Goal: Transaction & Acquisition: Purchase product/service

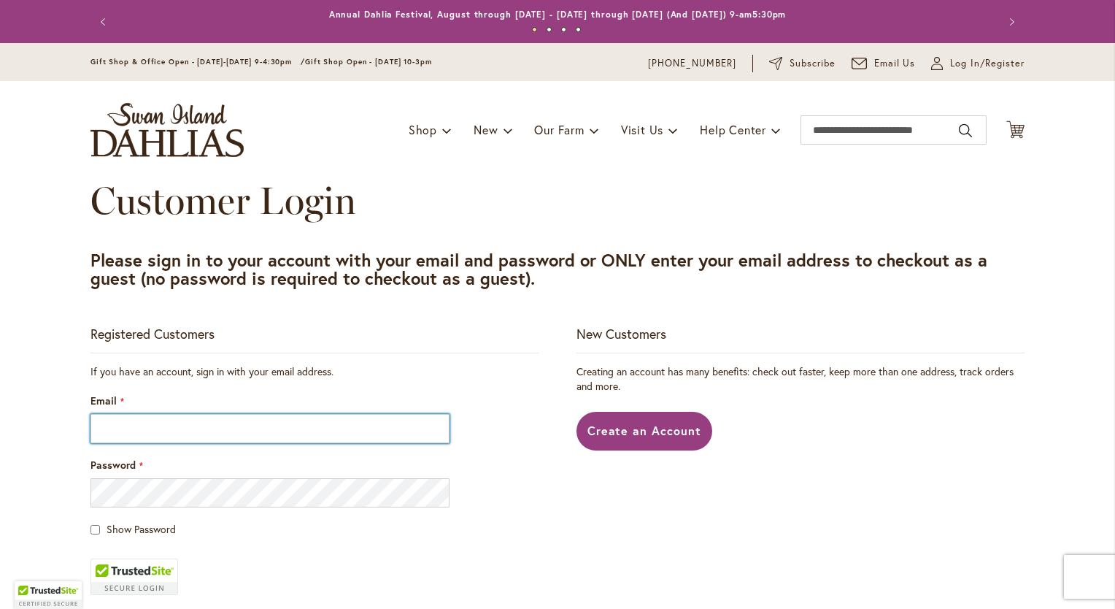
click at [269, 419] on input "Email" at bounding box center [269, 428] width 359 height 29
type input "**********"
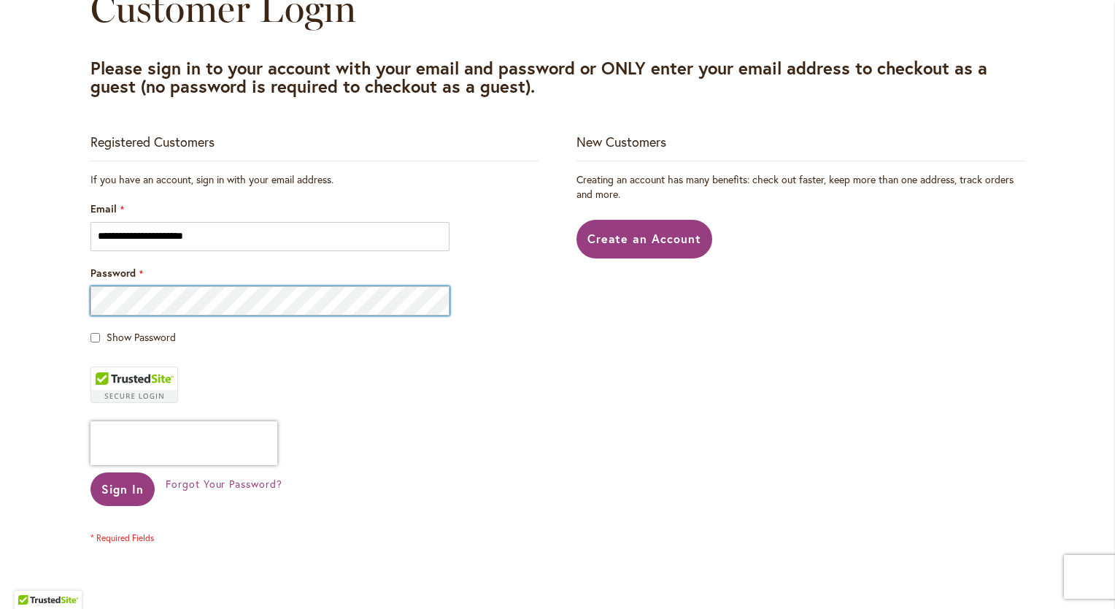
scroll to position [194, 0]
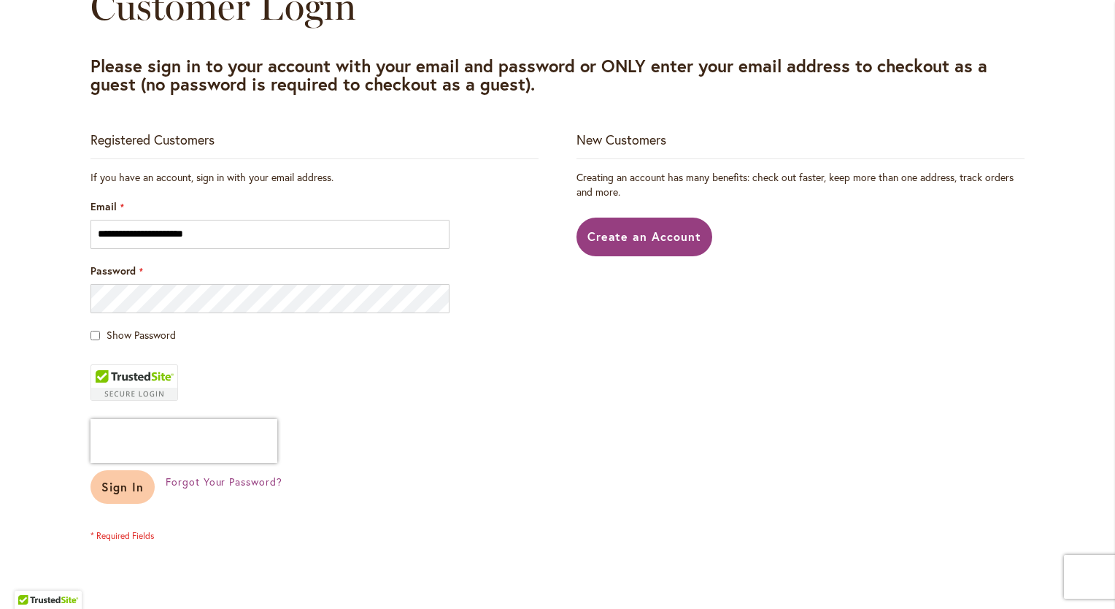
click at [125, 485] on span "Sign In" at bounding box center [122, 486] width 42 height 15
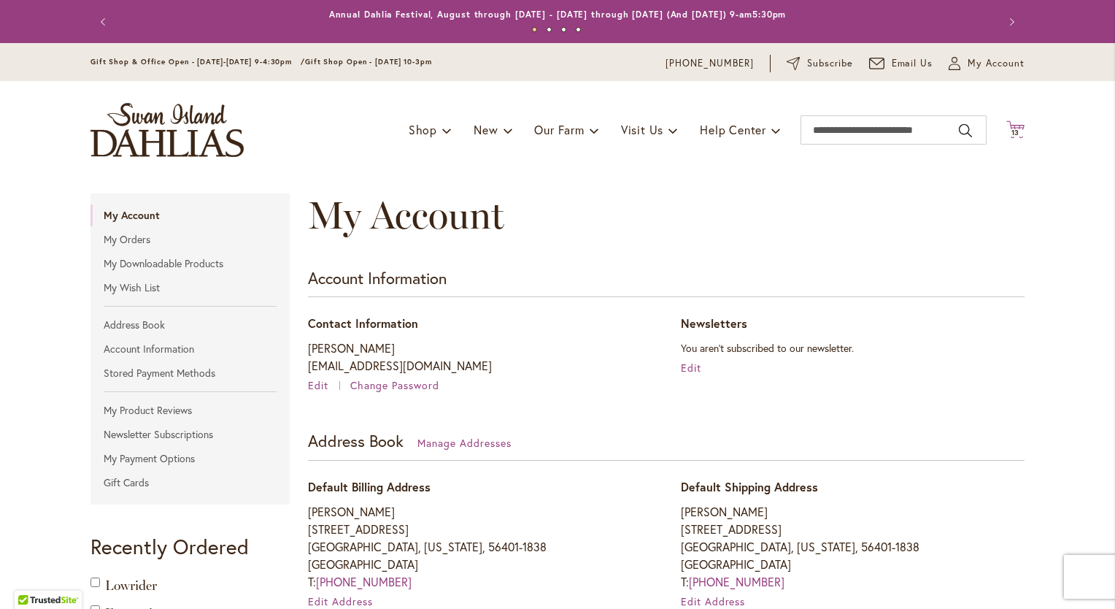
click at [1012, 130] on span "13" at bounding box center [1016, 132] width 9 height 9
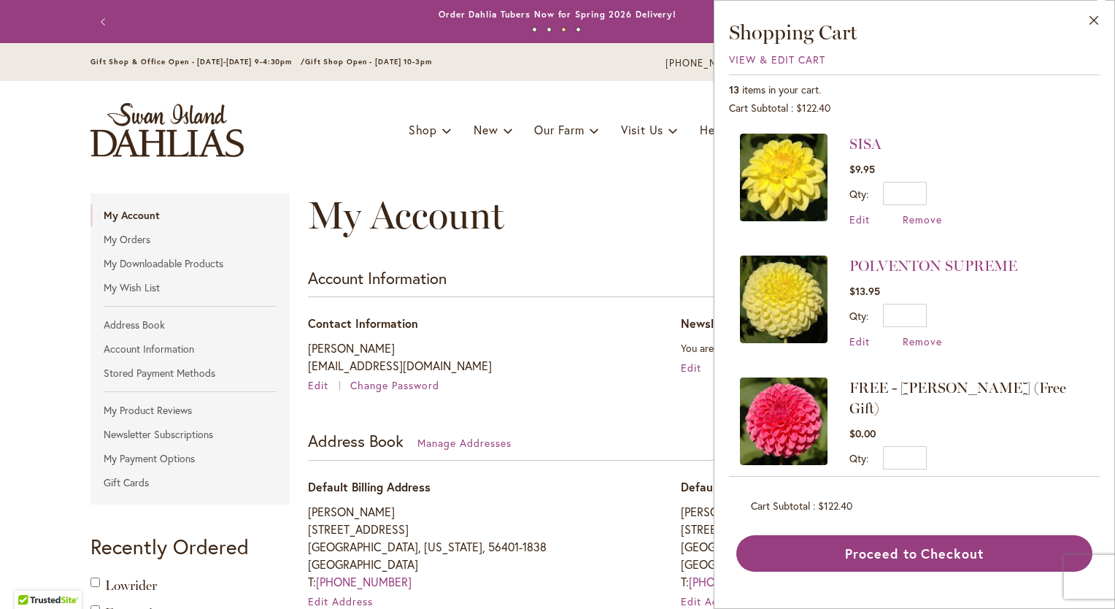
click at [952, 40] on h3 "Shopping Cart" at bounding box center [914, 32] width 371 height 26
click at [1093, 19] on button "Close" at bounding box center [1094, 24] width 40 height 46
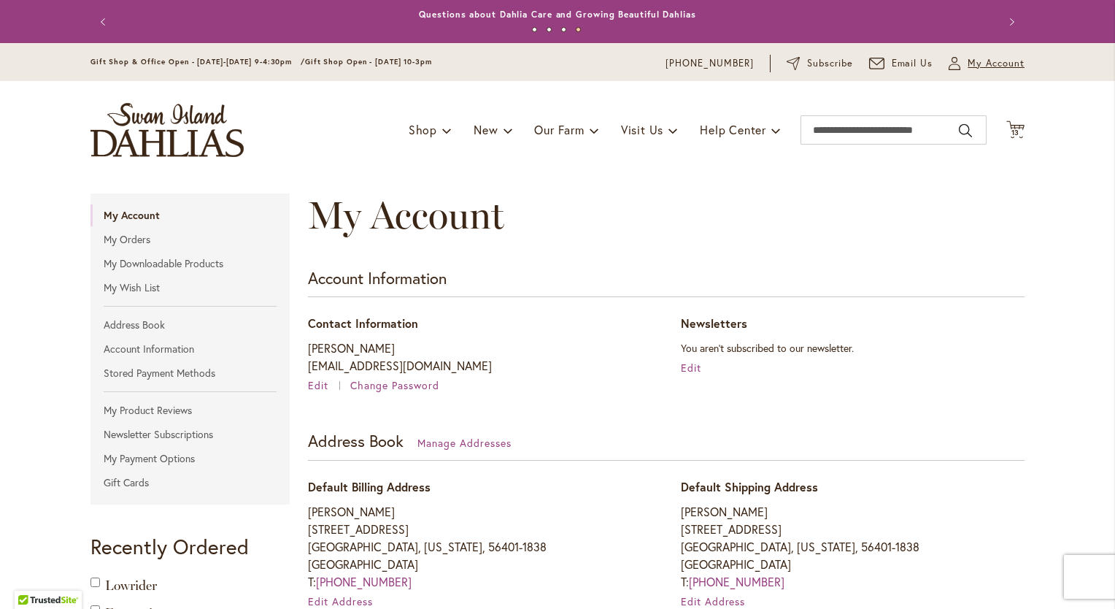
click at [968, 63] on span "My Account" at bounding box center [996, 63] width 57 height 15
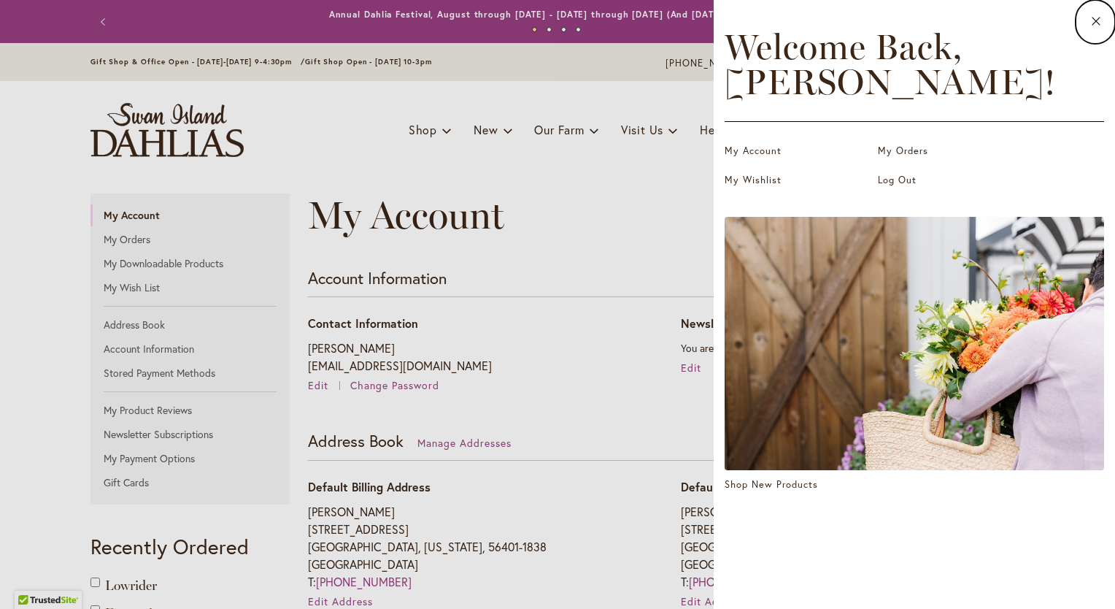
click at [714, 177] on dialog "Close Welcome Back, Tiffanie ! My Account My Orders My Wishlist Log Out Shop Ne…" at bounding box center [914, 304] width 401 height 609
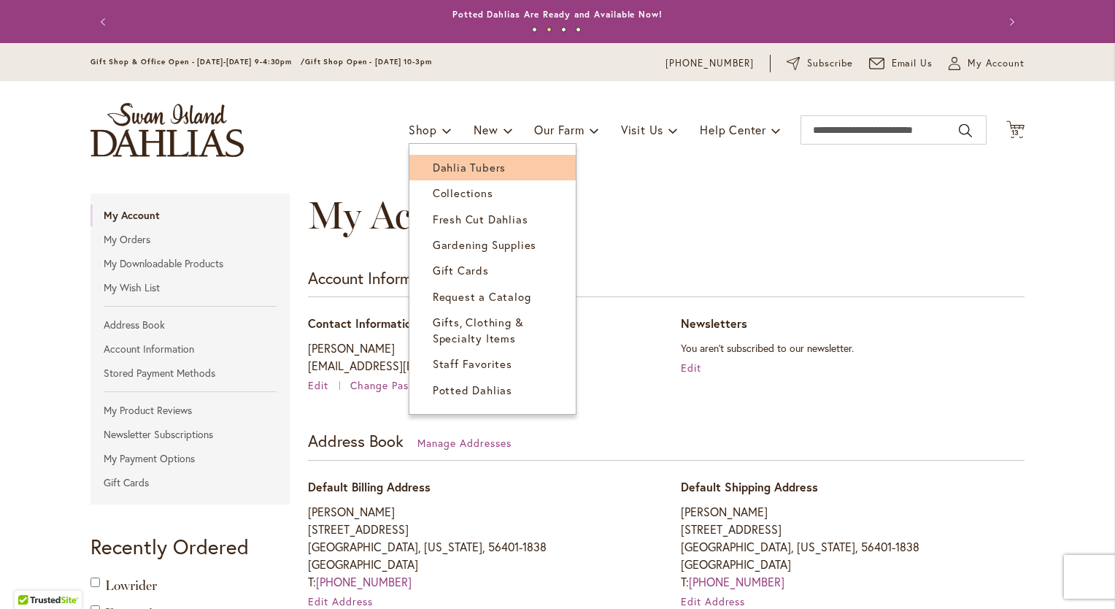
click at [433, 166] on span "Dahlia Tubers" at bounding box center [469, 167] width 73 height 15
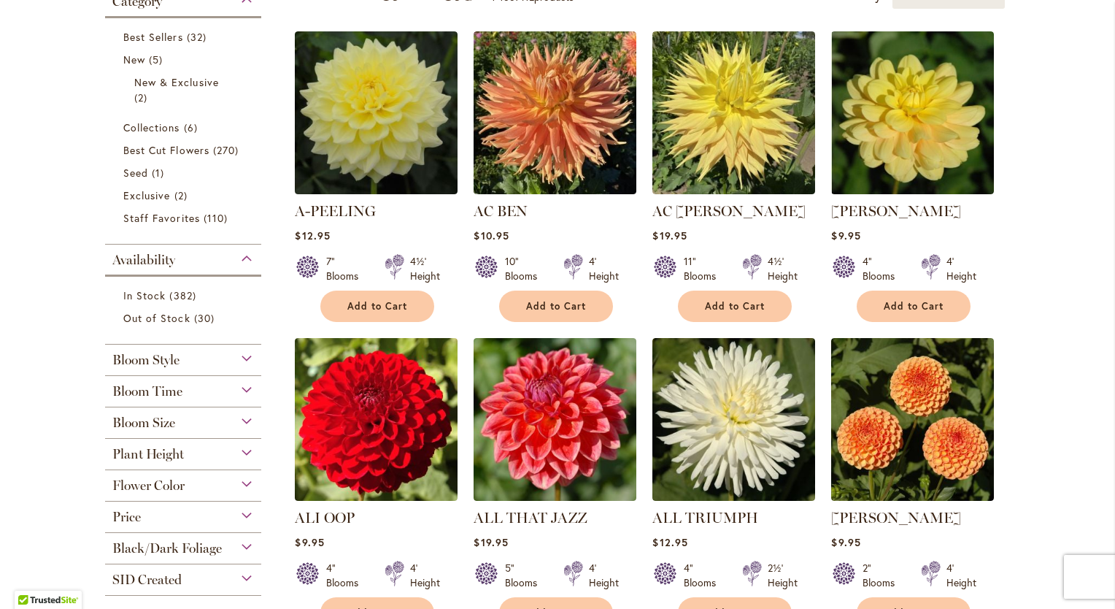
scroll to position [385, 0]
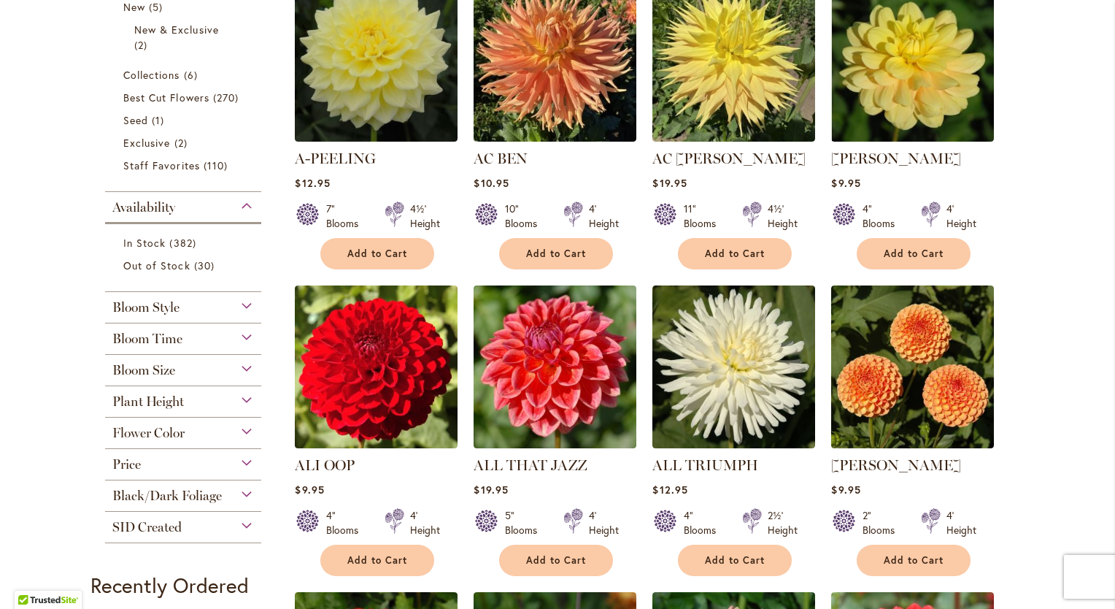
click at [170, 345] on span "Bloom Time" at bounding box center [147, 339] width 70 height 16
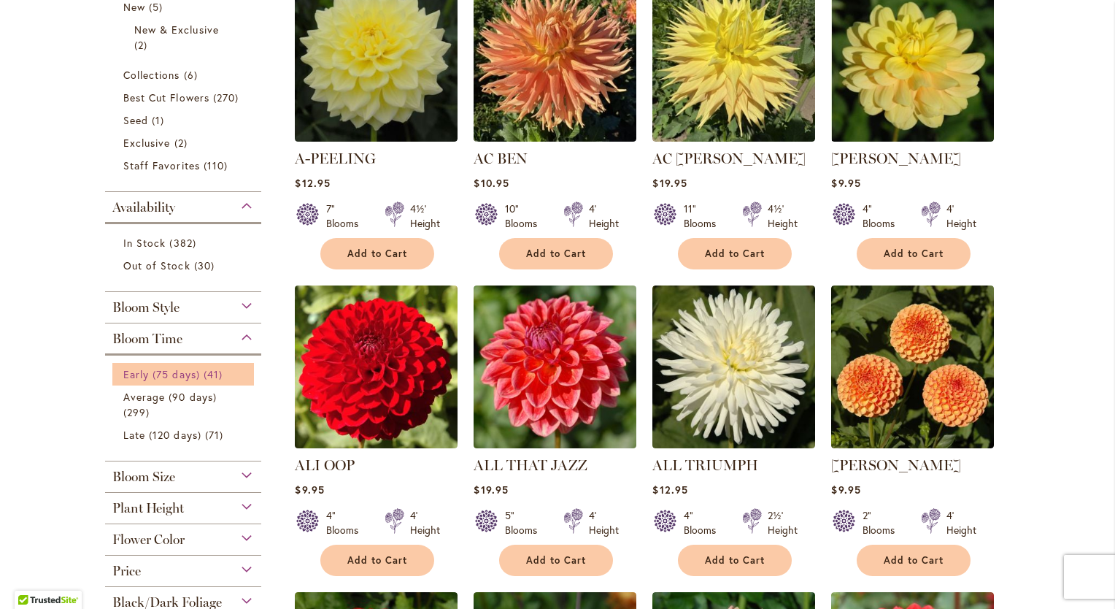
click at [172, 374] on span "Early (75 days)" at bounding box center [161, 374] width 77 height 14
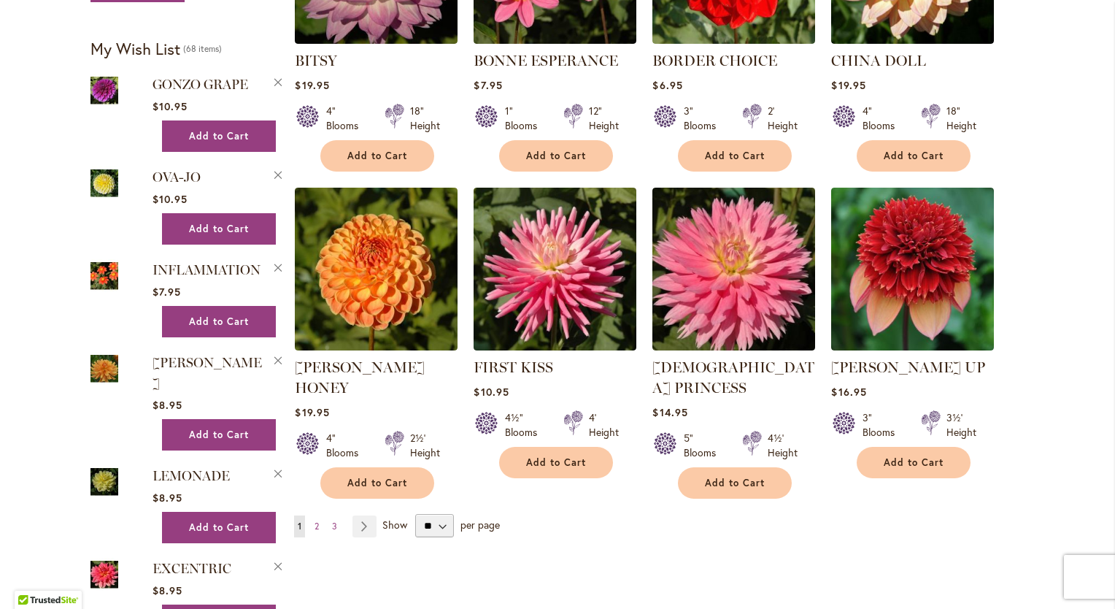
scroll to position [1051, 0]
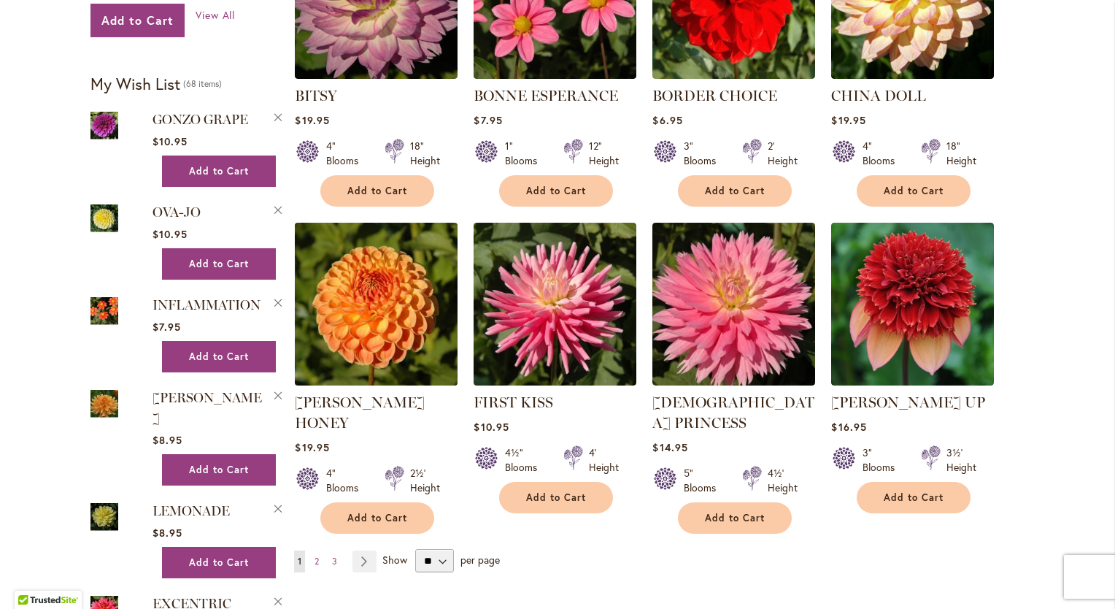
click at [371, 260] on img at bounding box center [376, 303] width 171 height 171
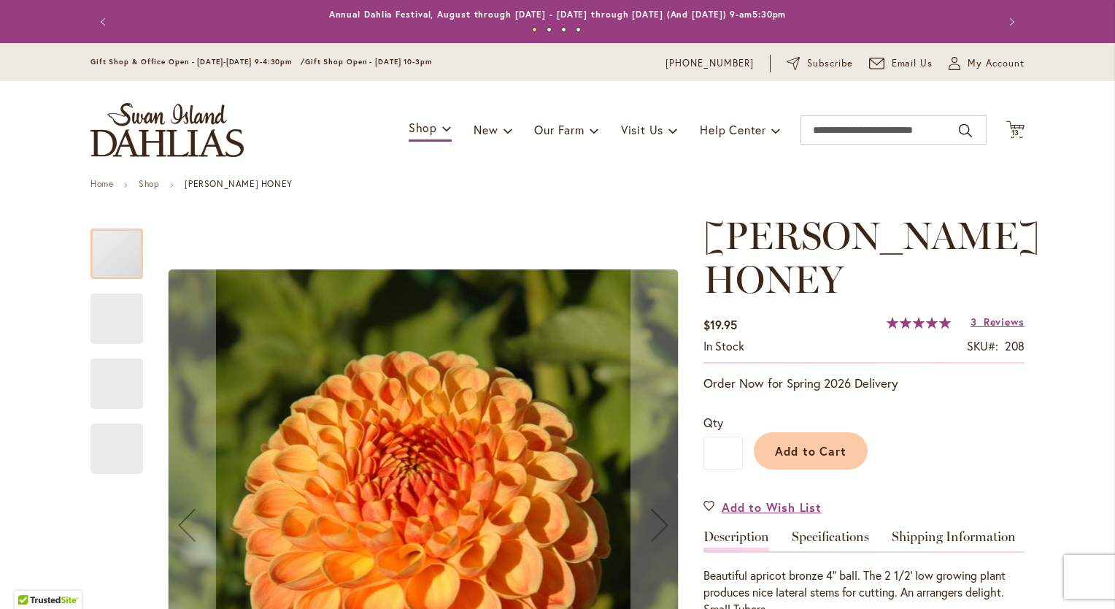
type input "********"
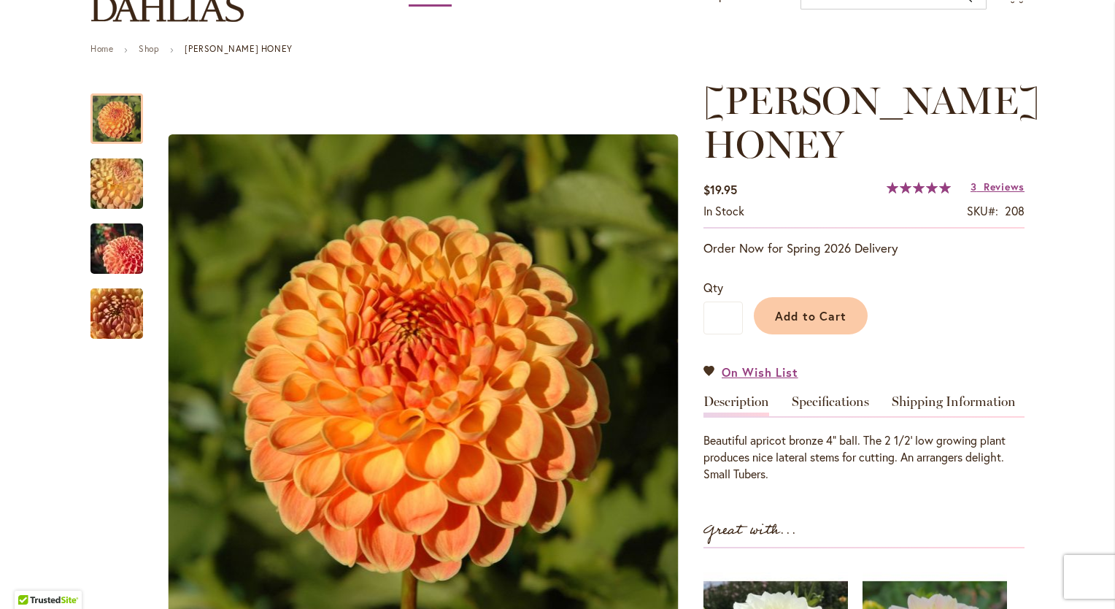
scroll to position [139, 0]
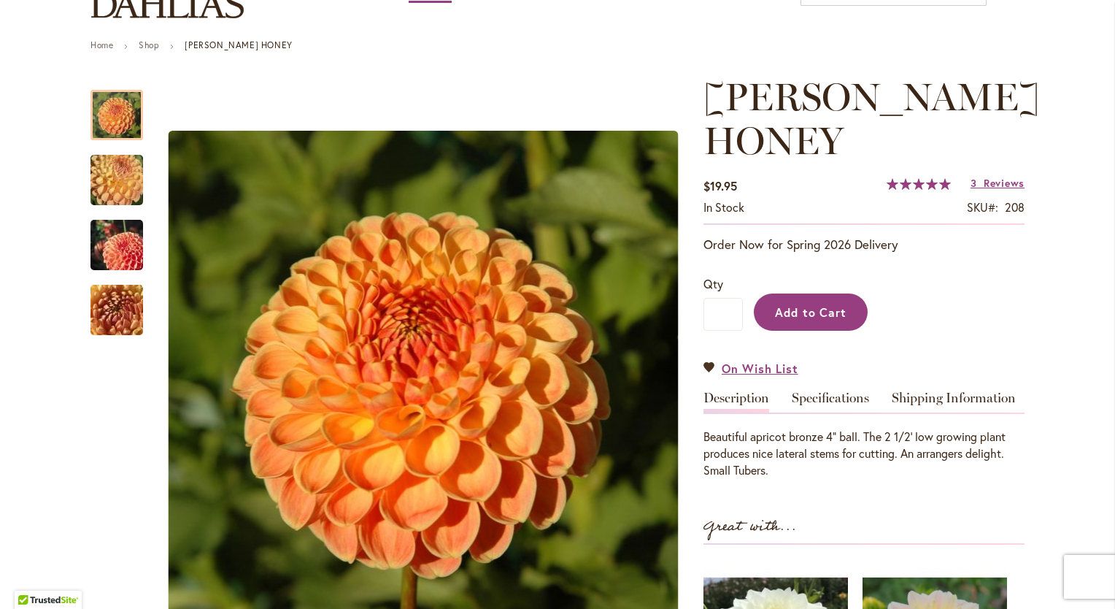
click at [782, 311] on span "Add to Cart" at bounding box center [811, 311] width 72 height 15
click at [896, 156] on h1 "[PERSON_NAME] HONEY" at bounding box center [864, 119] width 321 height 88
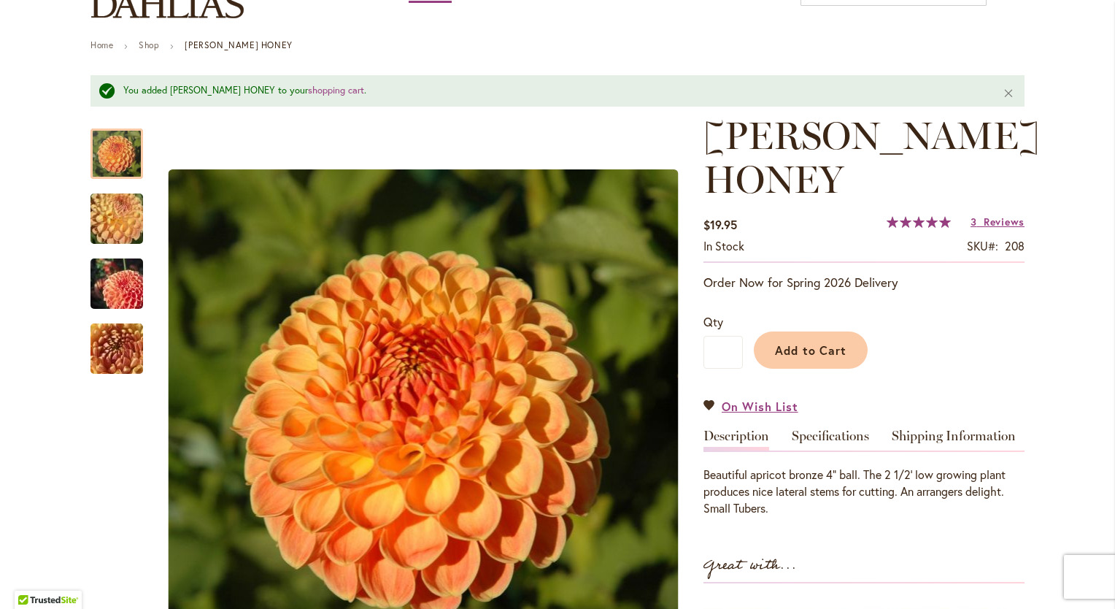
scroll to position [0, 0]
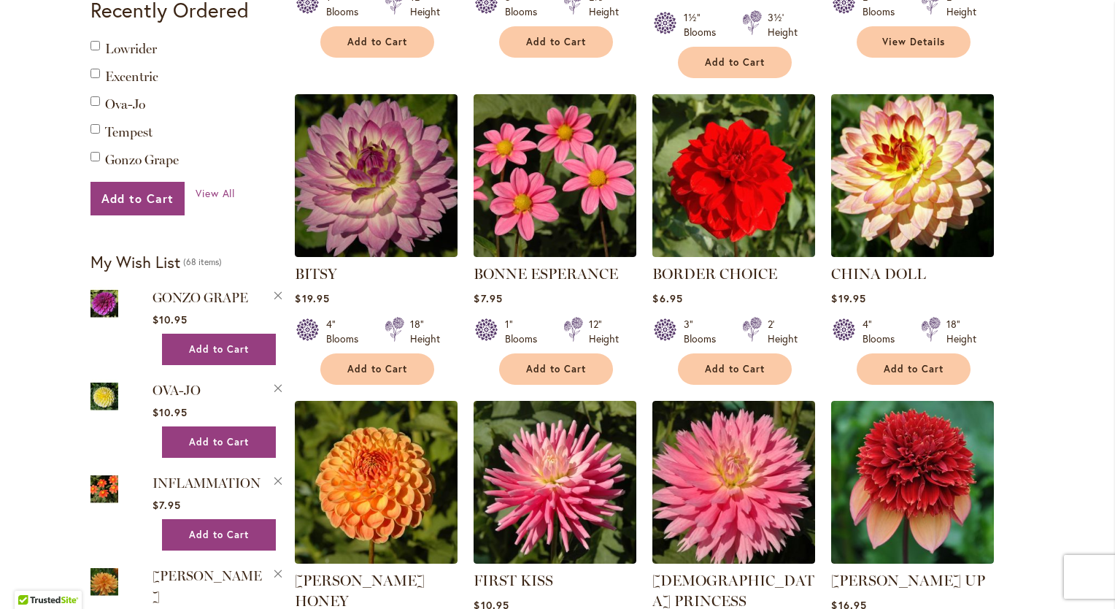
scroll to position [876, 0]
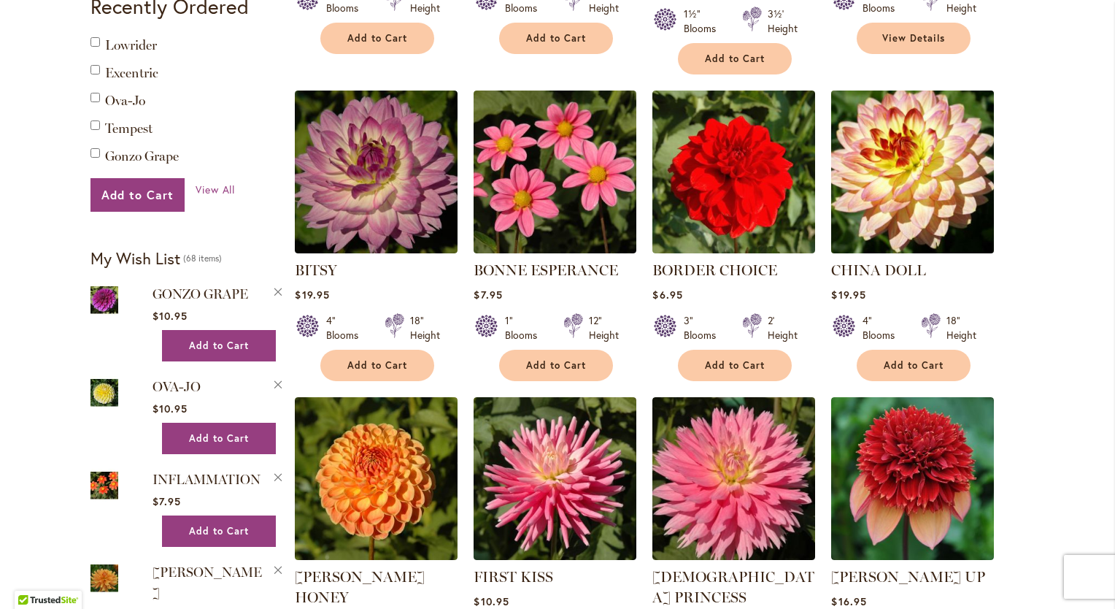
click at [928, 160] on img at bounding box center [913, 171] width 171 height 171
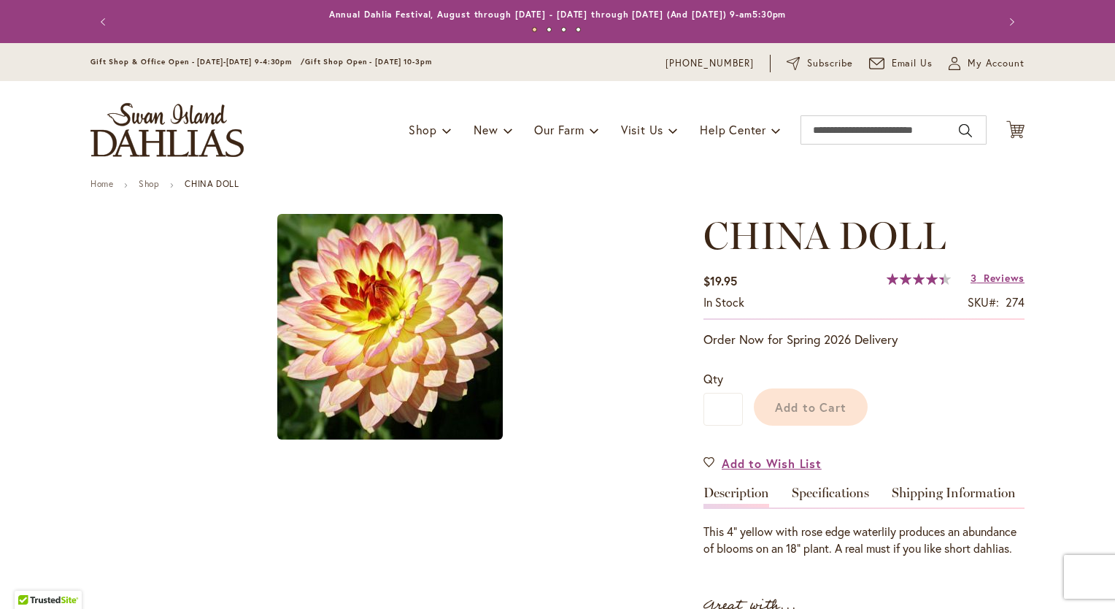
type input "********"
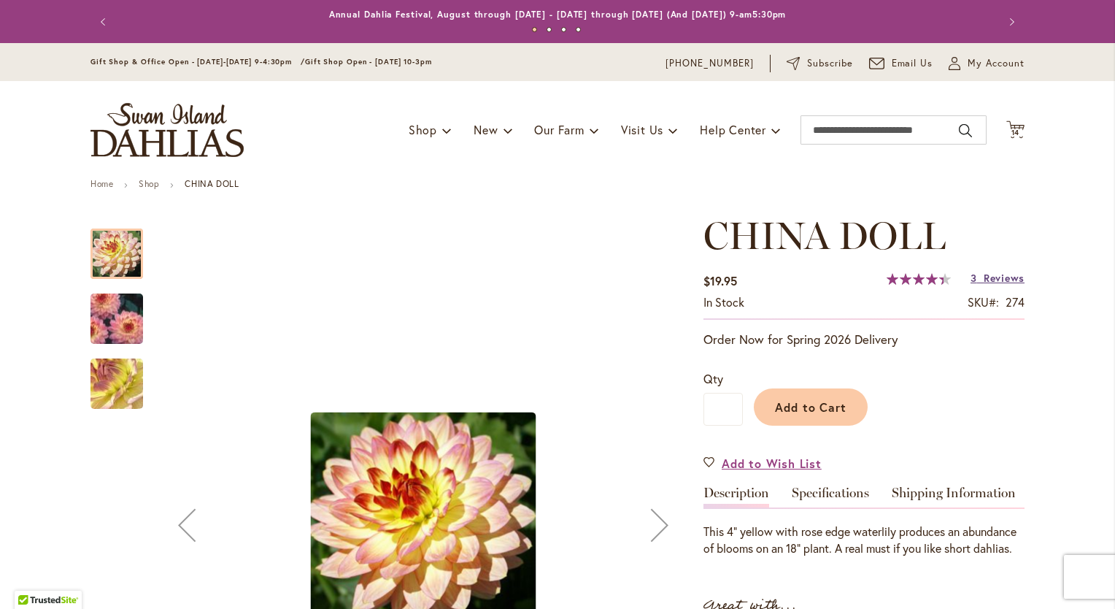
click at [986, 275] on span "Reviews" at bounding box center [1004, 278] width 41 height 14
click at [832, 401] on span "Add to Cart" at bounding box center [811, 406] width 72 height 15
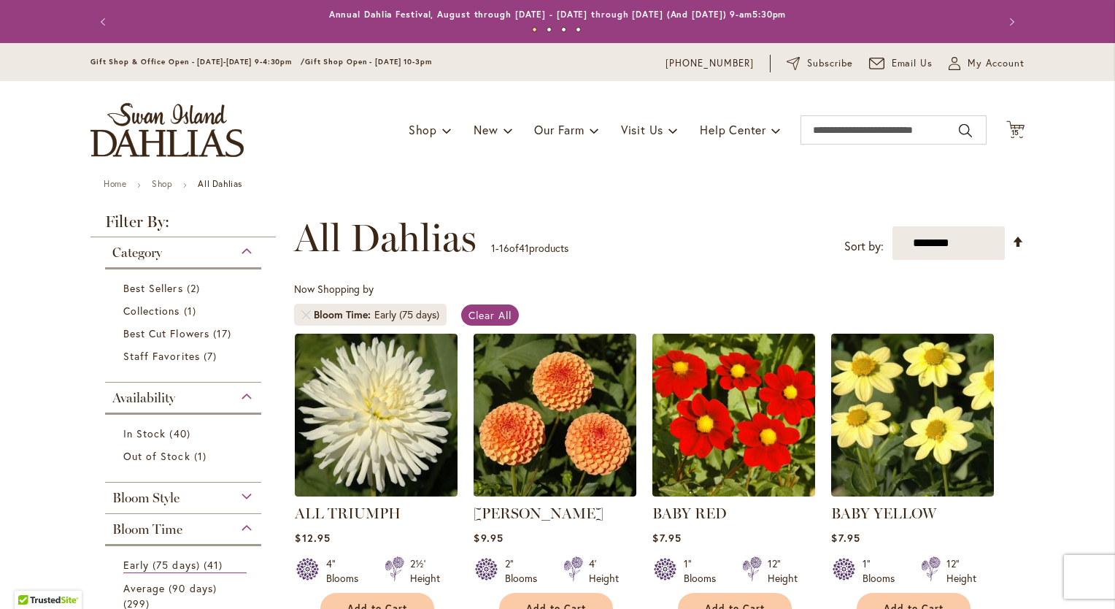
click at [903, 37] on ul "1 2 3 4" at bounding box center [557, 32] width 847 height 21
click at [479, 314] on span "Clear All" at bounding box center [490, 315] width 43 height 14
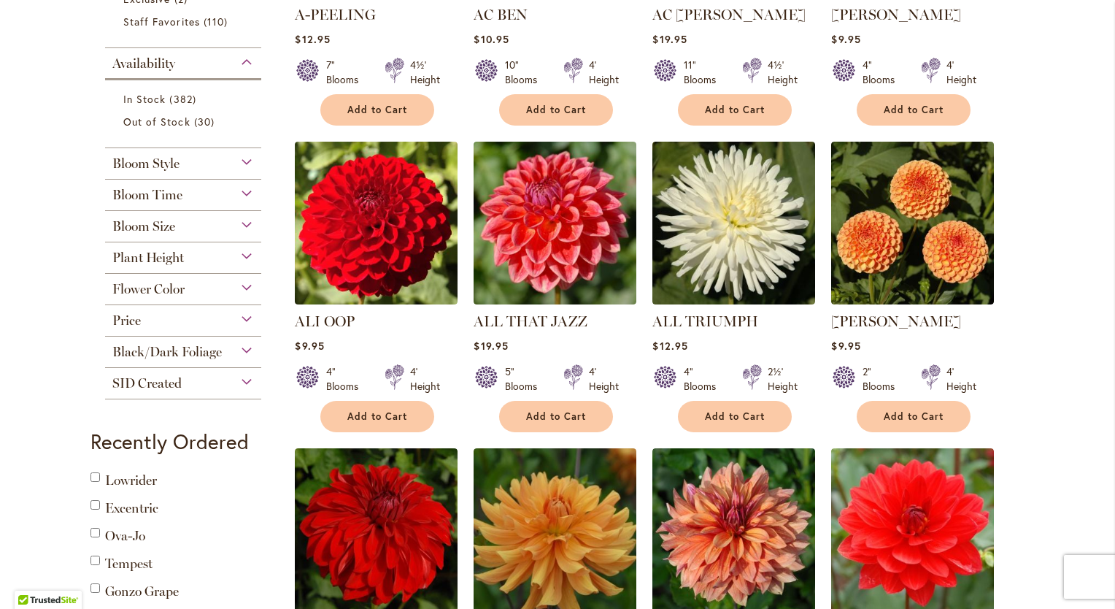
scroll to position [521, 0]
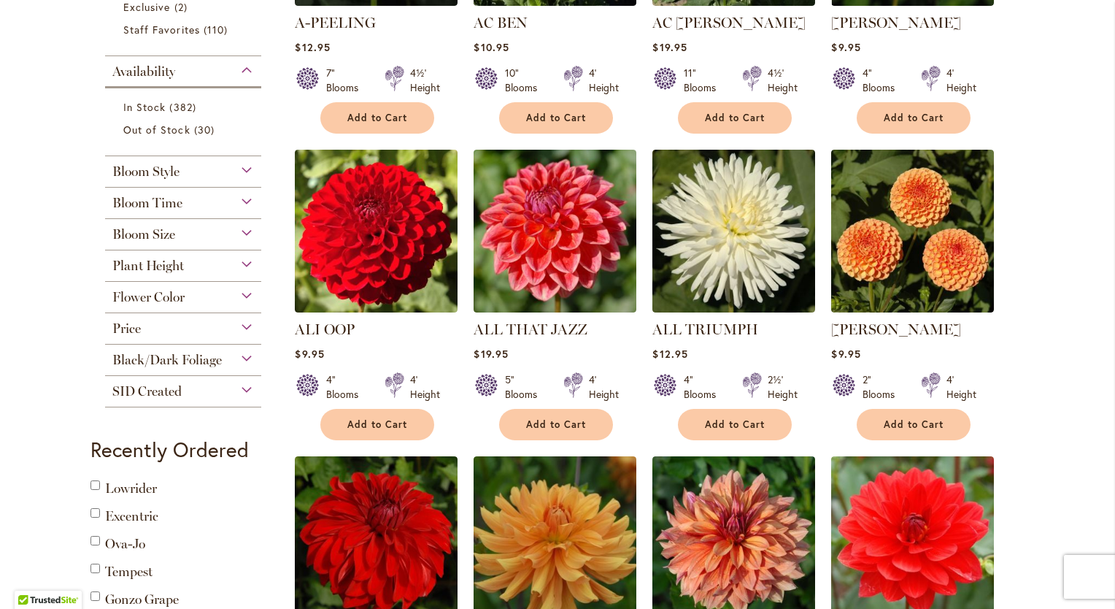
click at [188, 203] on div "Bloom Time" at bounding box center [183, 199] width 156 height 23
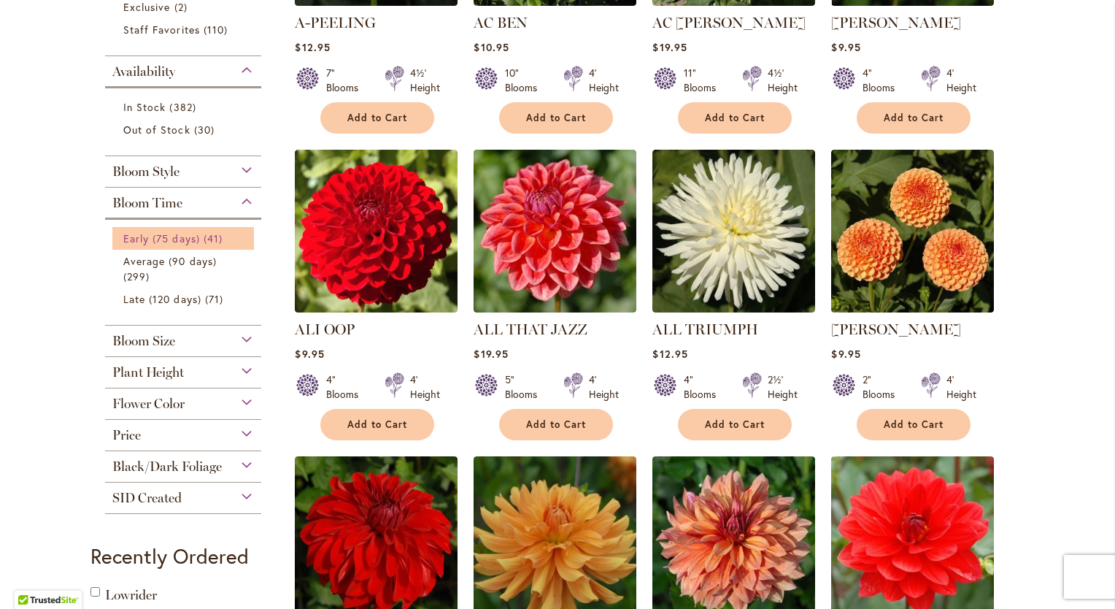
click at [183, 242] on span "Early (75 days)" at bounding box center [161, 238] width 77 height 14
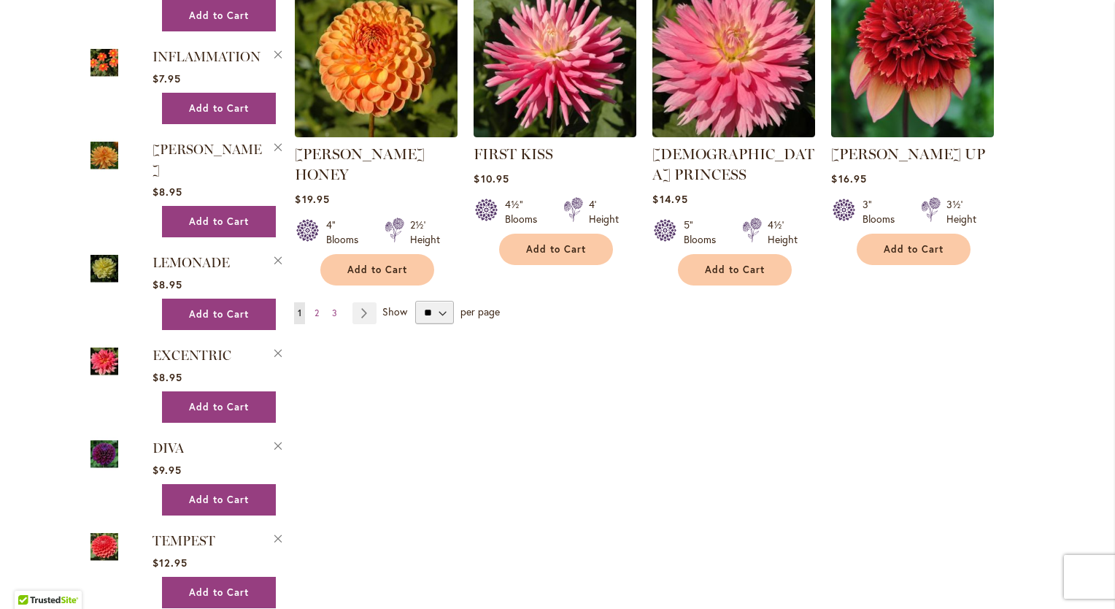
scroll to position [1311, 0]
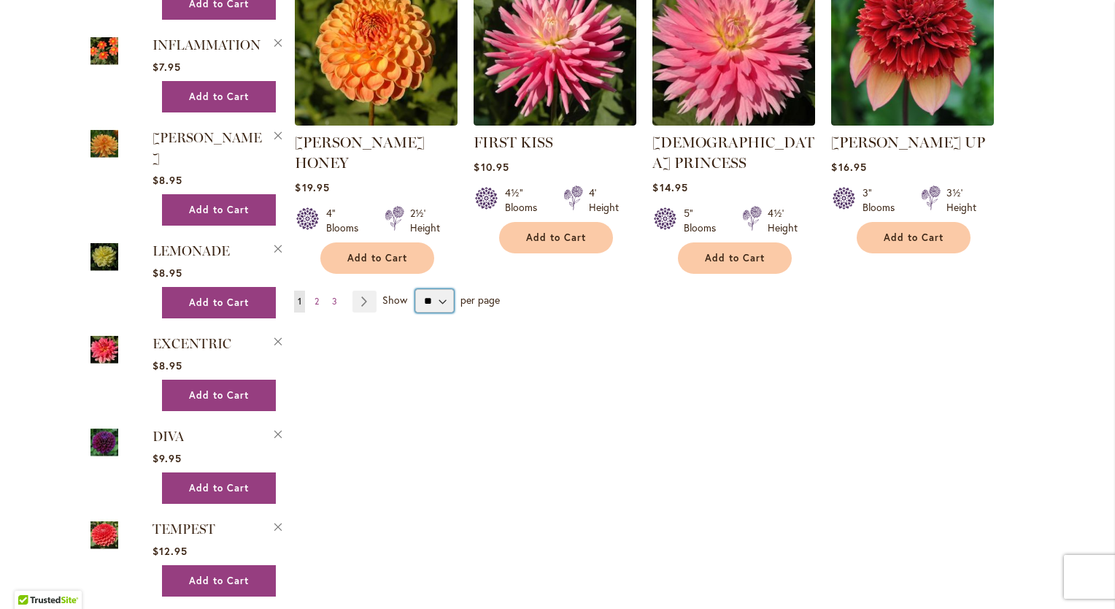
click at [441, 289] on select "** ** ** **" at bounding box center [434, 300] width 39 height 23
select select "**"
click at [415, 289] on select "** ** ** **" at bounding box center [434, 300] width 39 height 23
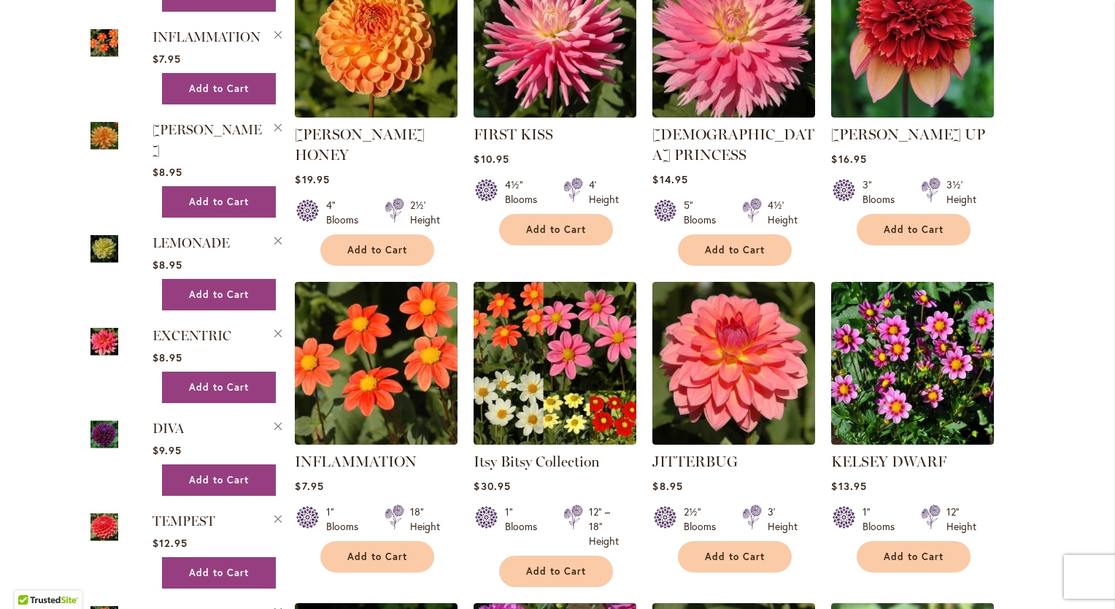
scroll to position [1323, 0]
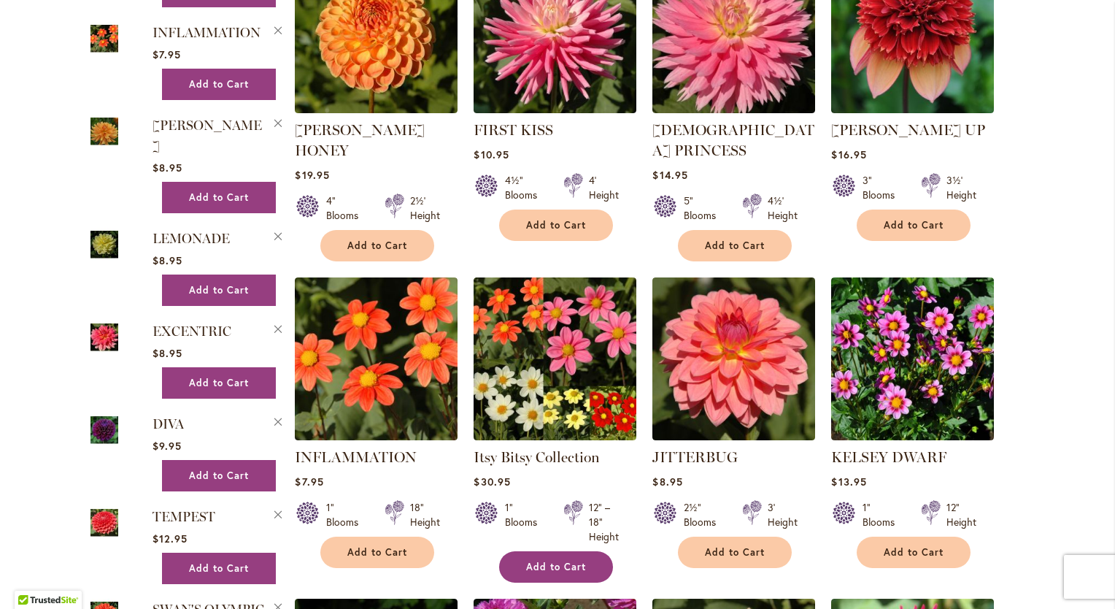
click at [543, 560] on span "Add to Cart" at bounding box center [556, 566] width 60 height 12
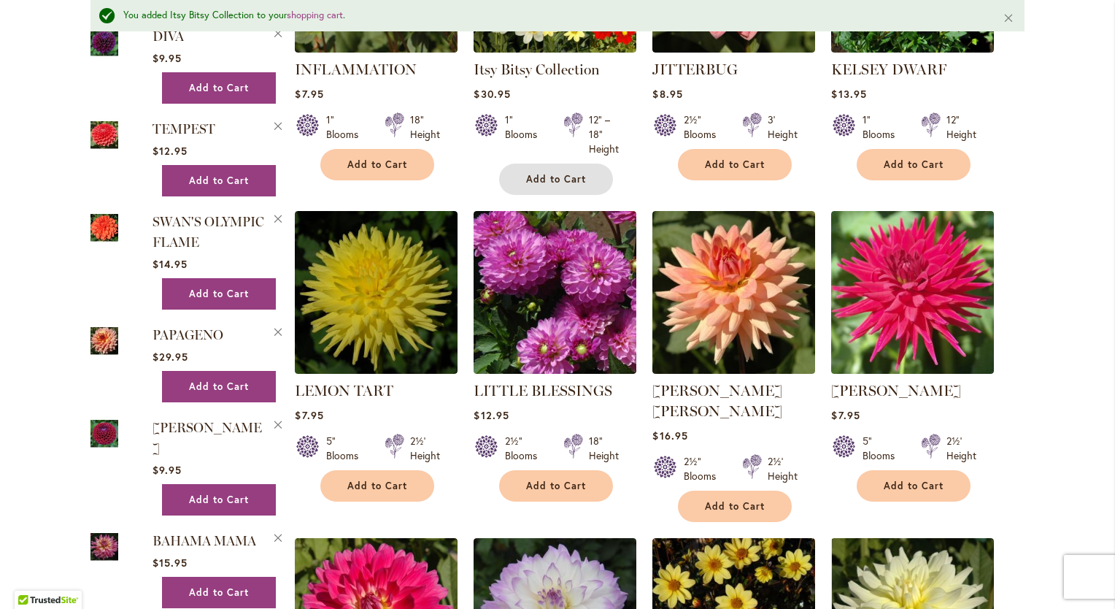
scroll to position [1809, 0]
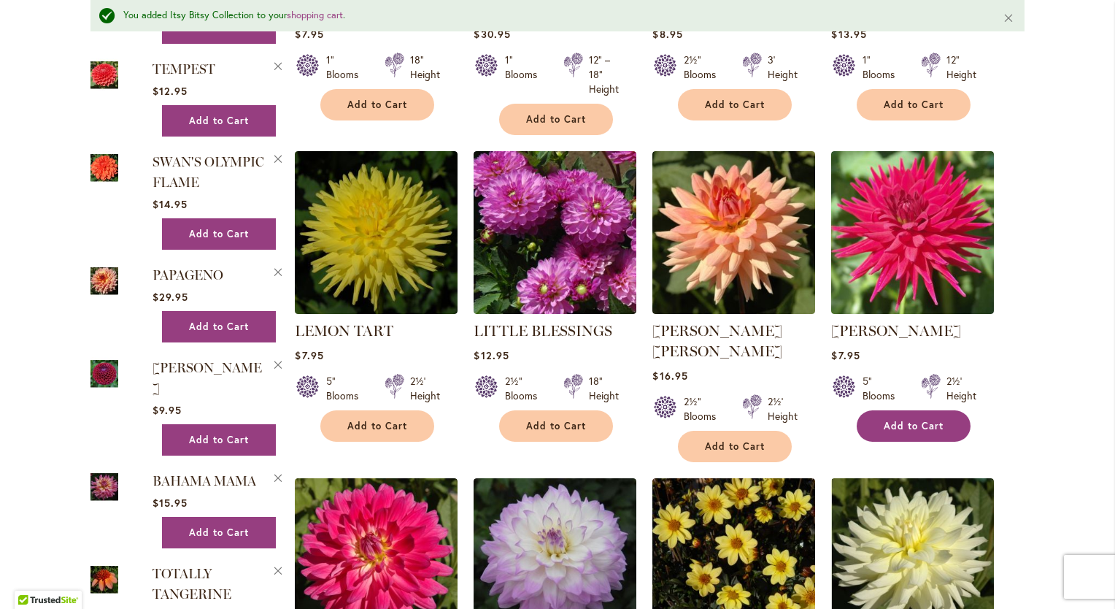
click at [911, 420] on span "Add to Cart" at bounding box center [914, 426] width 60 height 12
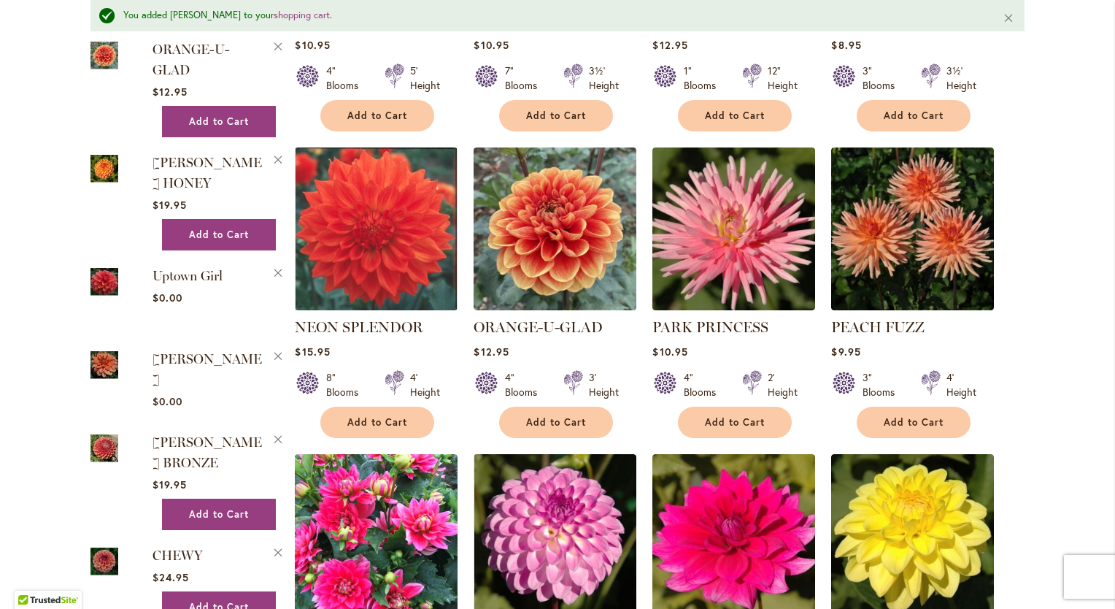
scroll to position [2451, 0]
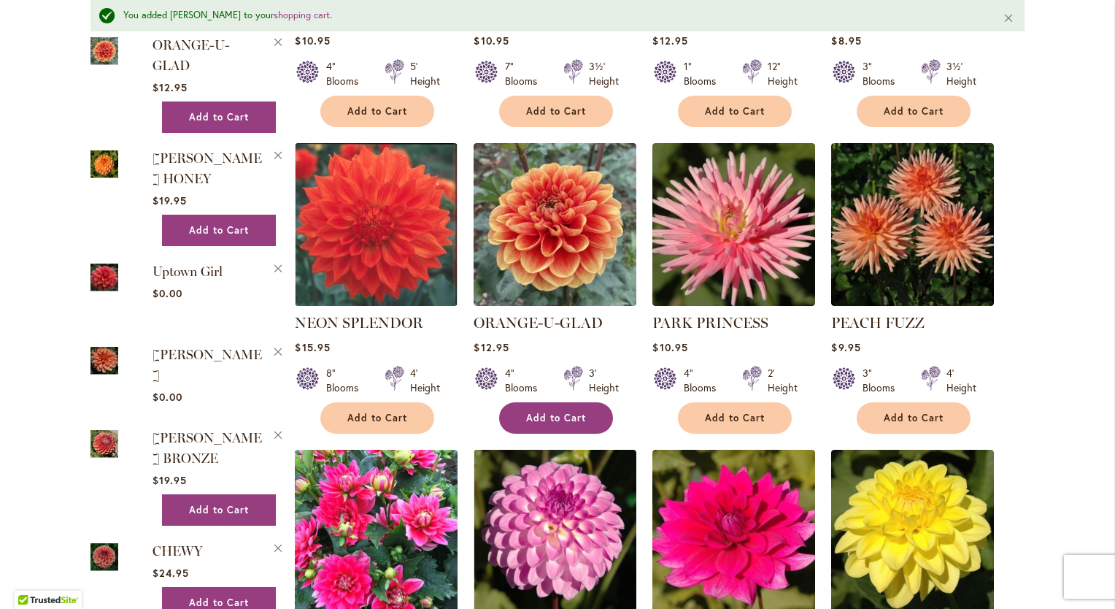
click at [540, 412] on span "Add to Cart" at bounding box center [556, 418] width 60 height 12
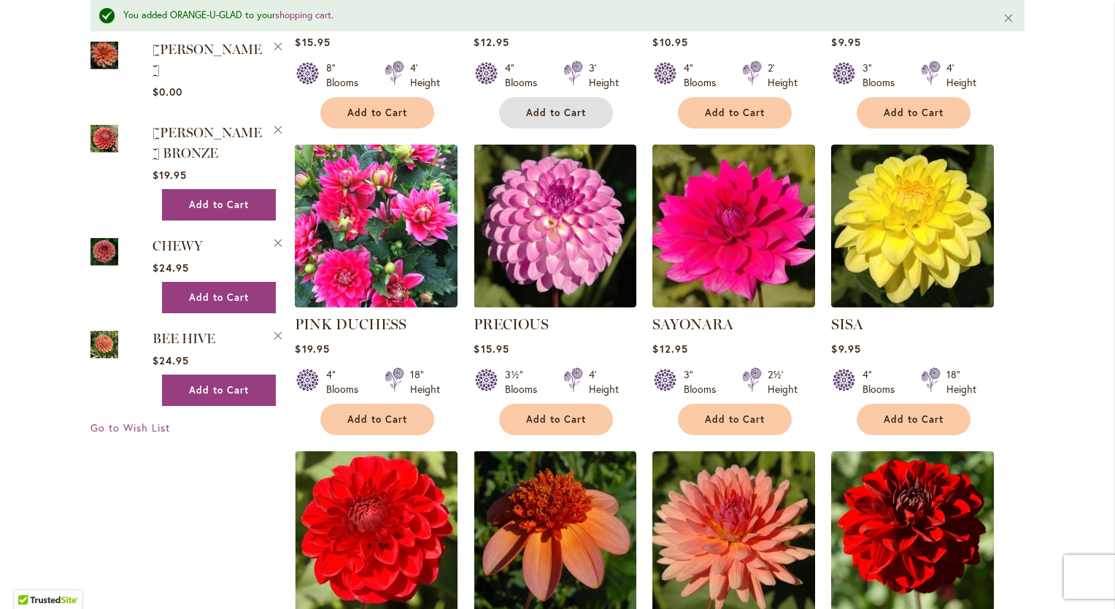
scroll to position [2751, 0]
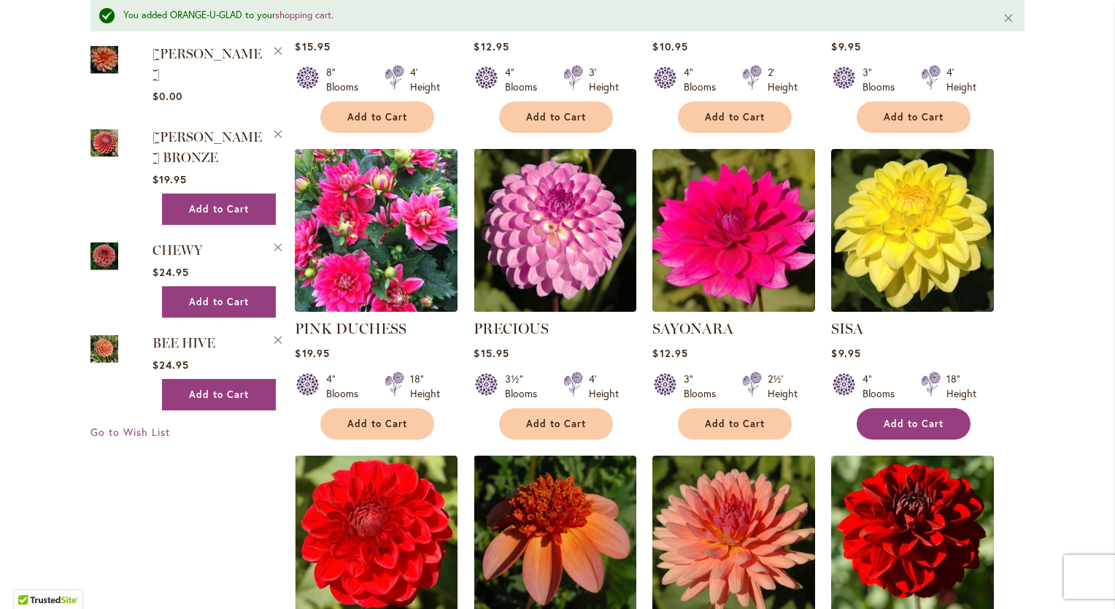
click at [892, 417] on span "Add to Cart" at bounding box center [914, 423] width 60 height 12
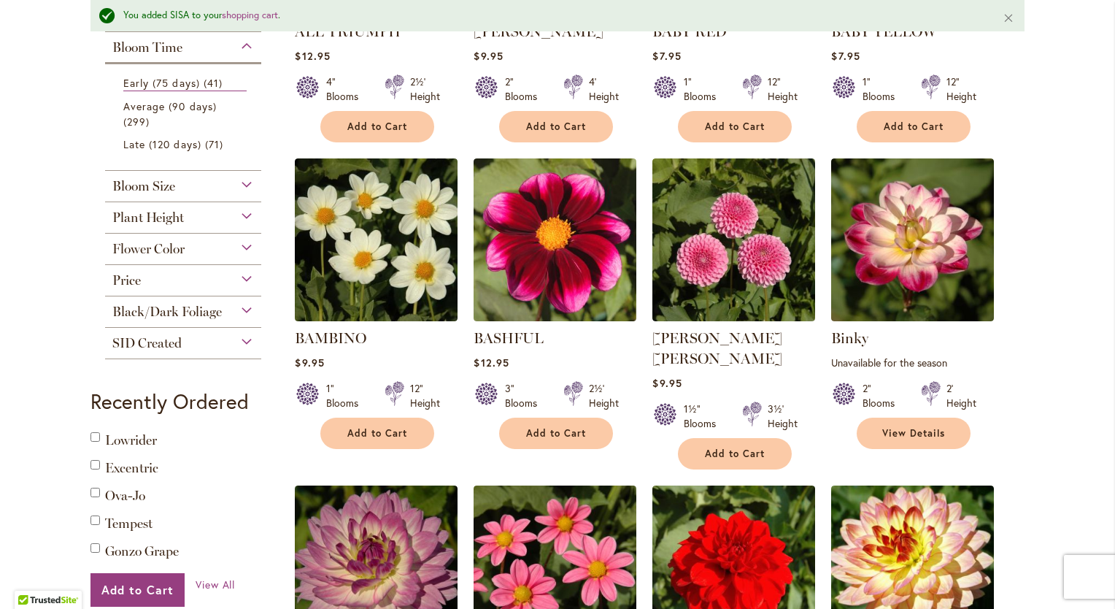
scroll to position [0, 0]
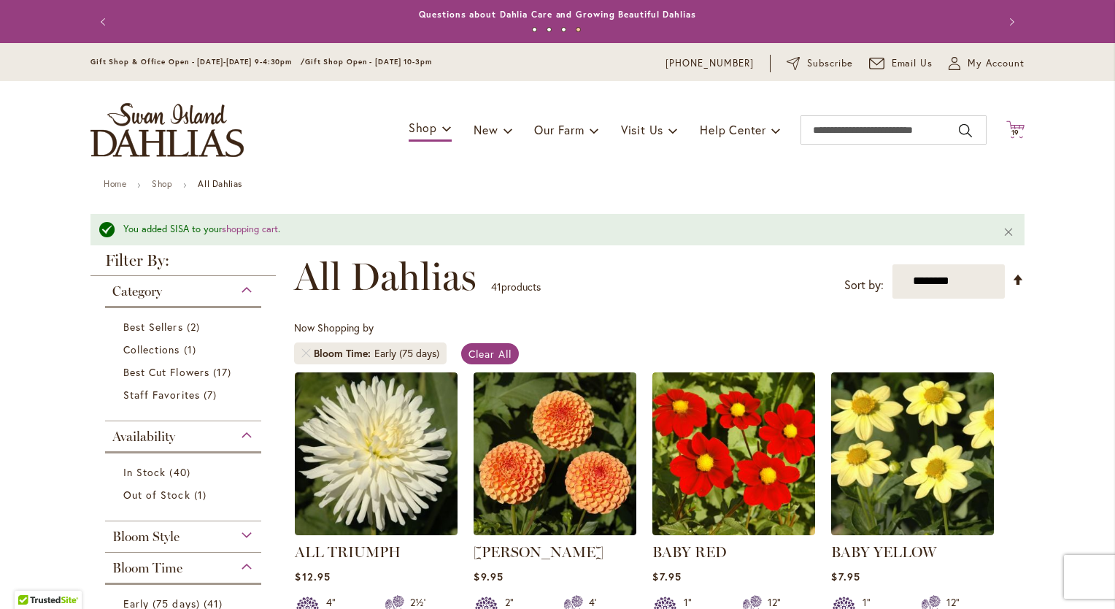
click at [1009, 128] on icon at bounding box center [1015, 129] width 18 height 18
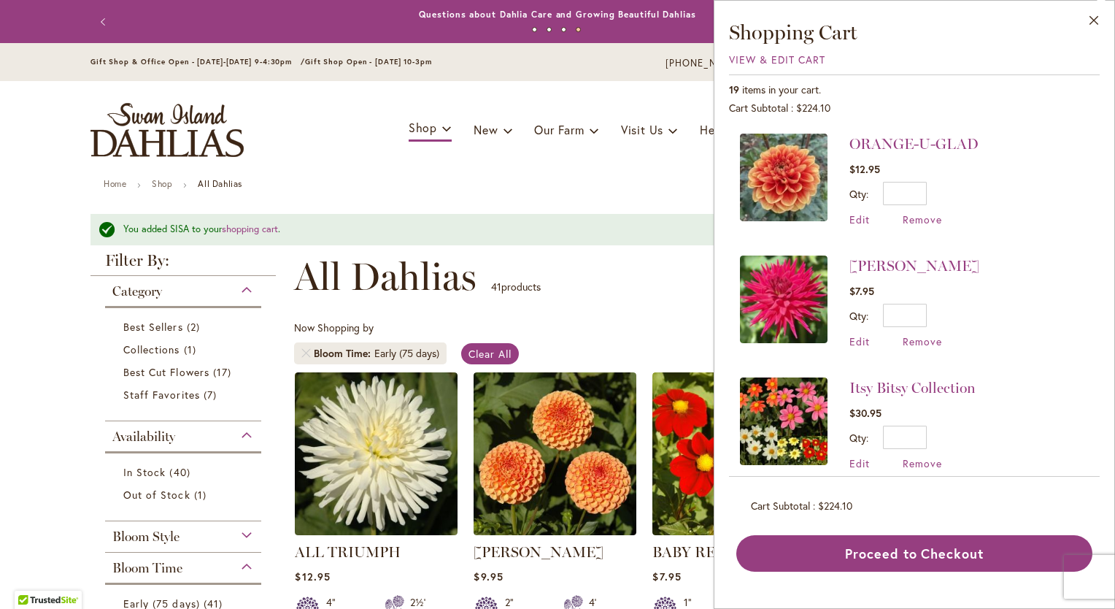
click at [1009, 128] on div "Cart .cls-1 { fill: #231f20; } 19 19 items Close Shopping Cart View & Edit Cart…" at bounding box center [1015, 130] width 18 height 20
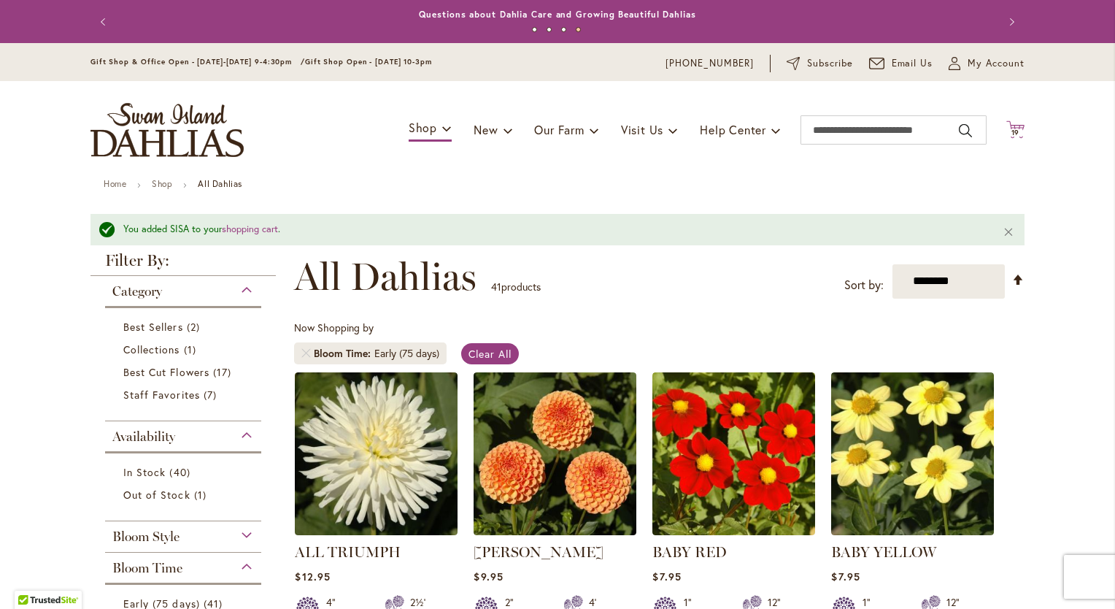
click at [1009, 128] on icon at bounding box center [1015, 129] width 18 height 18
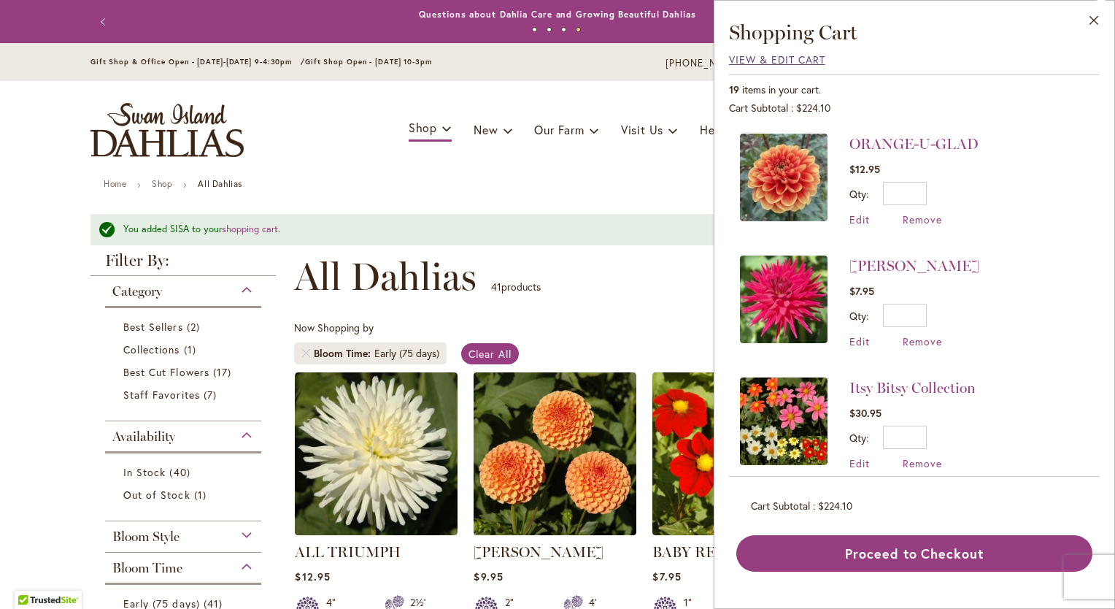
click at [781, 55] on span "View & Edit Cart" at bounding box center [777, 60] width 96 height 14
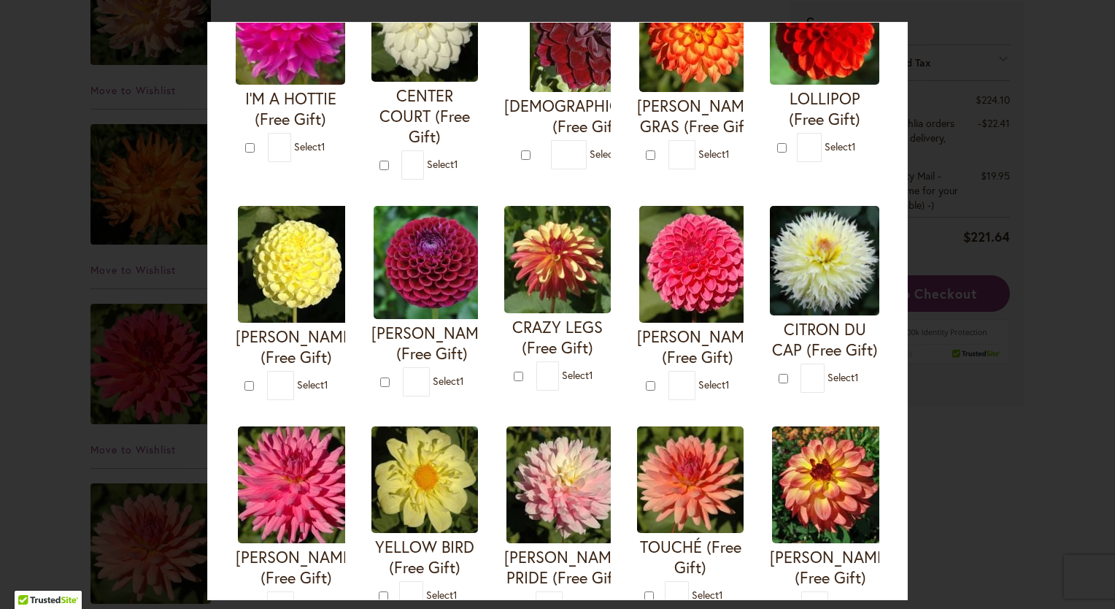
scroll to position [193, 0]
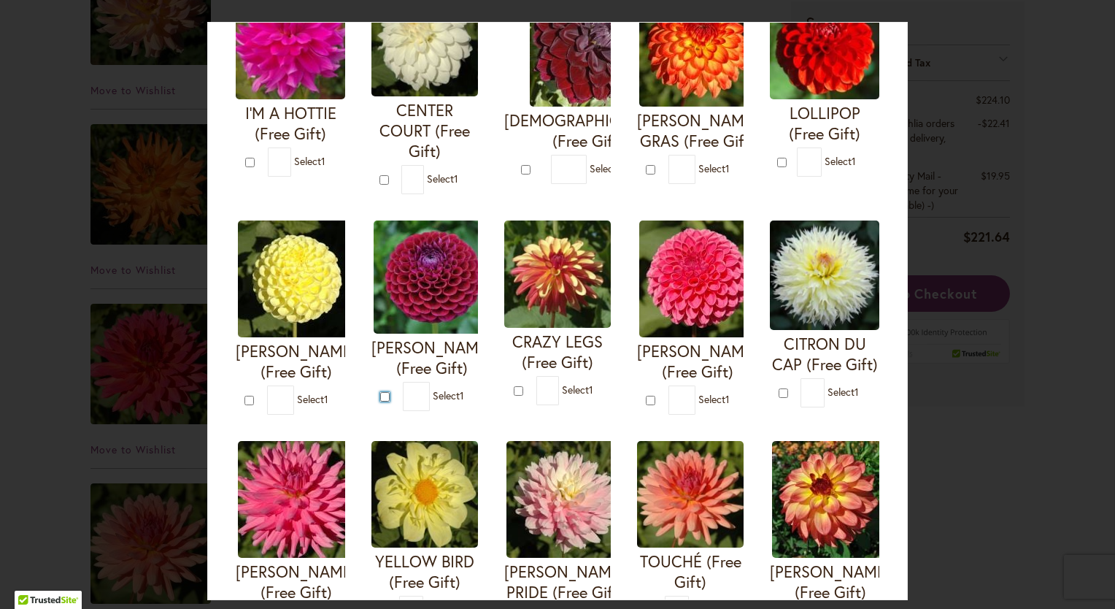
type input "*"
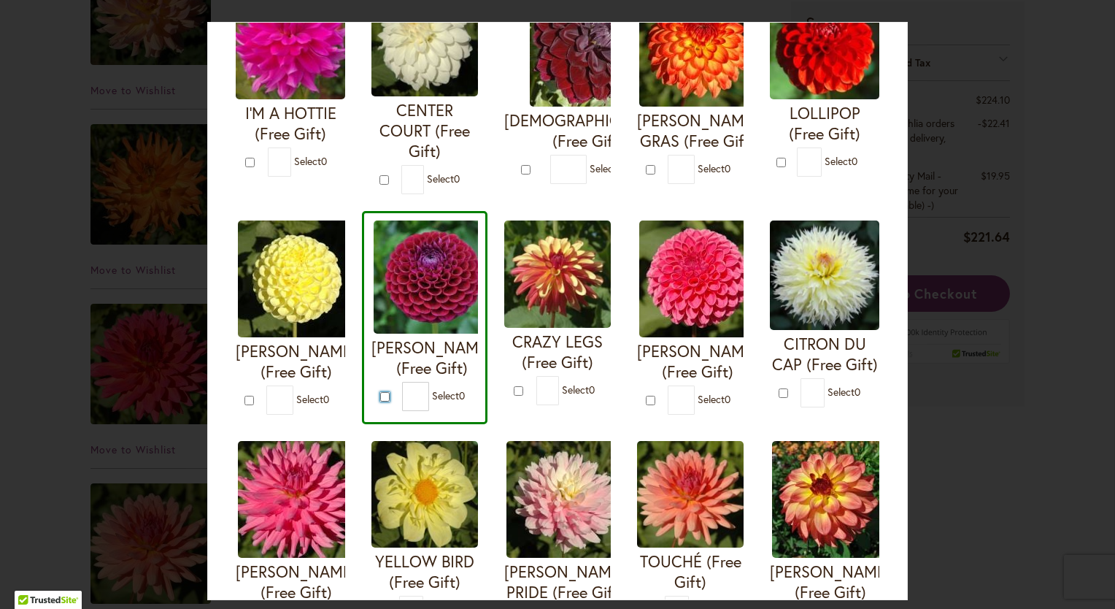
scroll to position [0, 0]
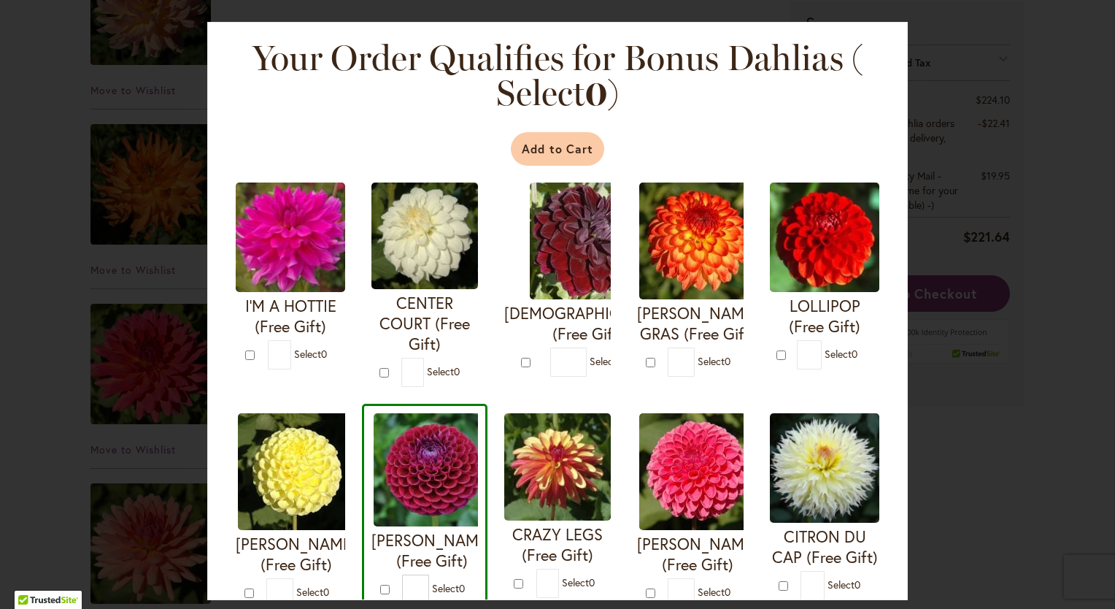
click at [528, 143] on button "Add to Cart" at bounding box center [558, 149] width 94 height 34
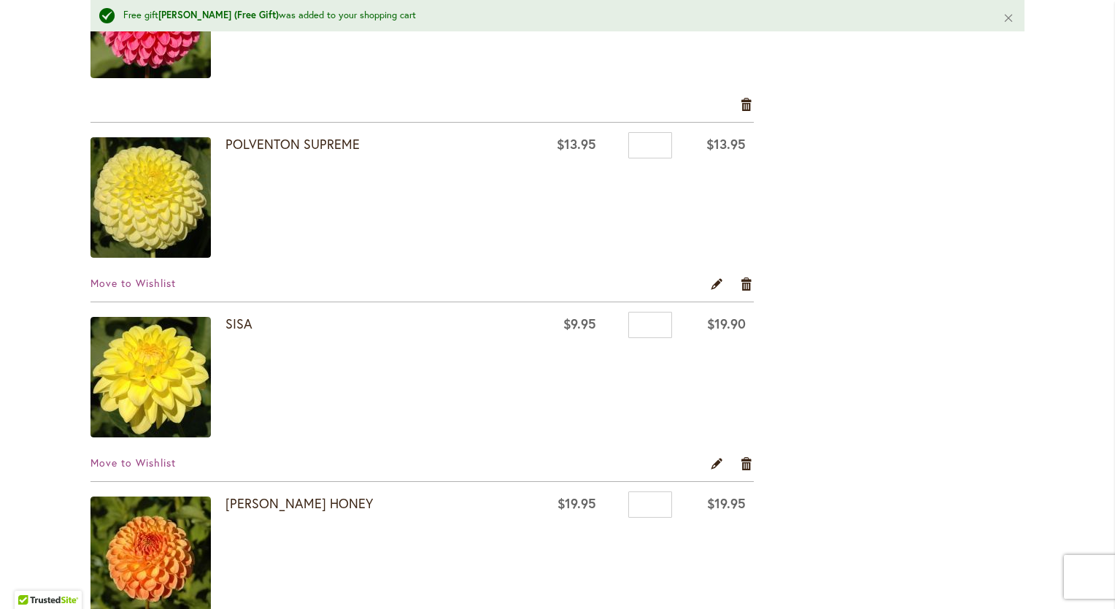
scroll to position [2176, 0]
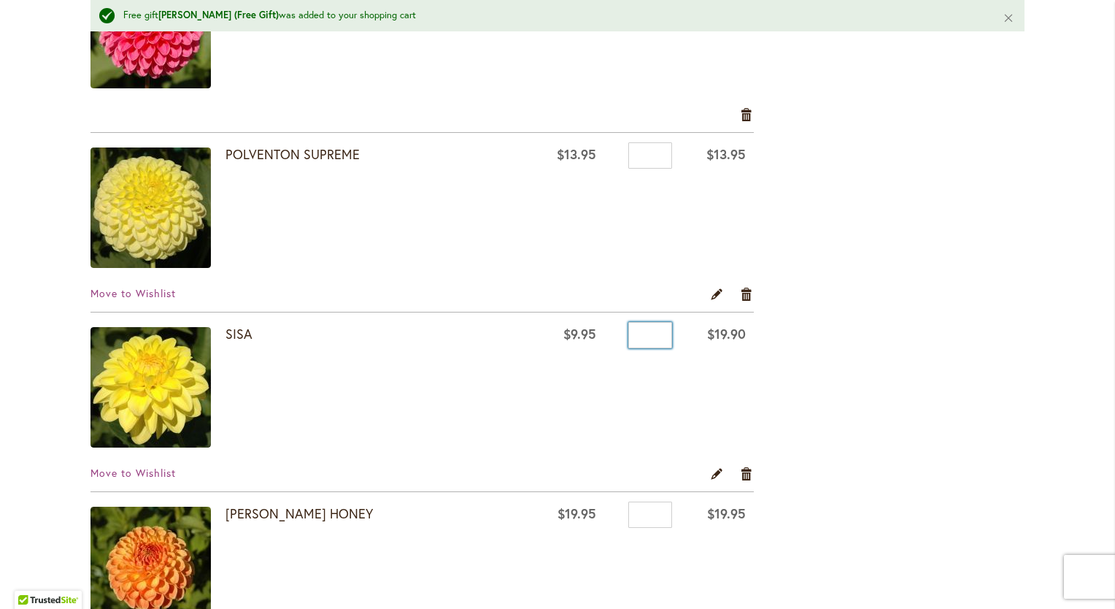
drag, startPoint x: 658, startPoint y: 333, endPoint x: 593, endPoint y: 329, distance: 65.1
click at [593, 329] on tr "SISA $9.95 Qty * $19.90" at bounding box center [421, 389] width 663 height 154
type input "*"
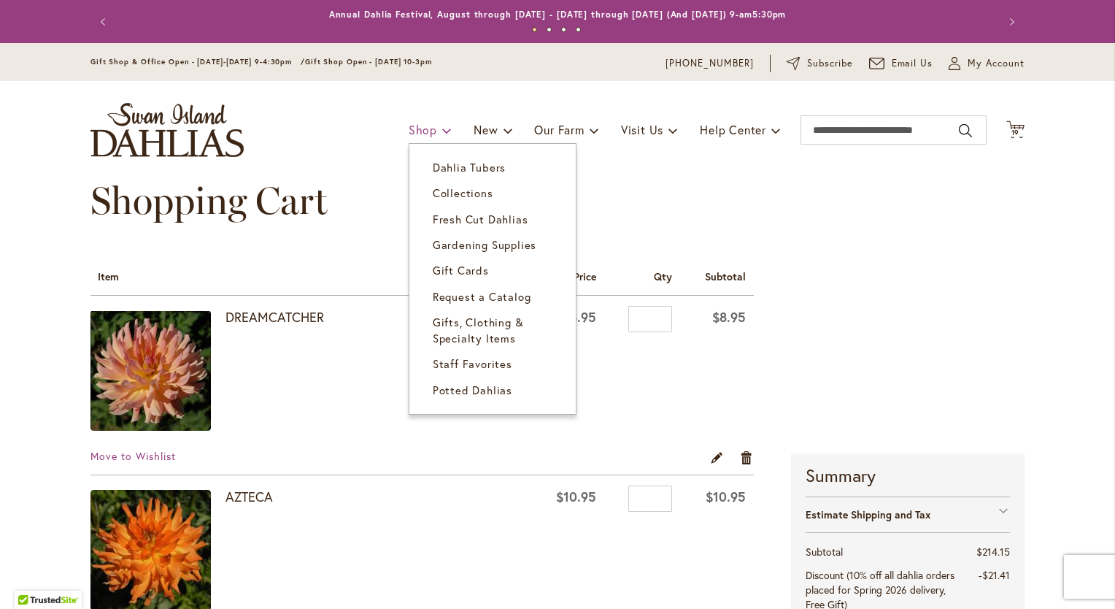
click at [431, 124] on link "Shop" at bounding box center [430, 130] width 43 height 28
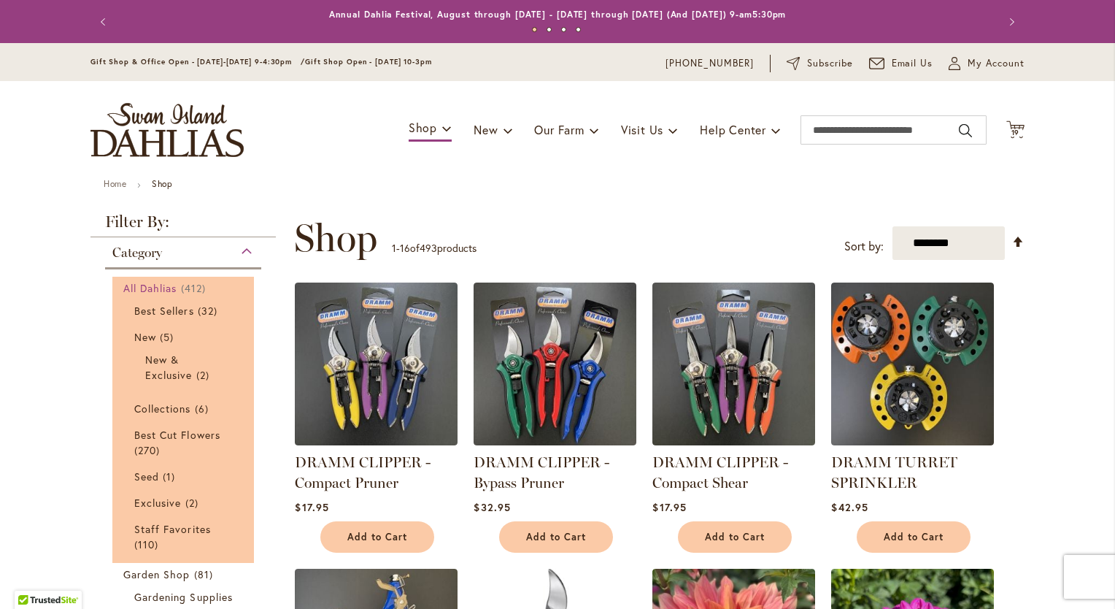
click at [166, 288] on span "All Dahlias" at bounding box center [150, 288] width 54 height 14
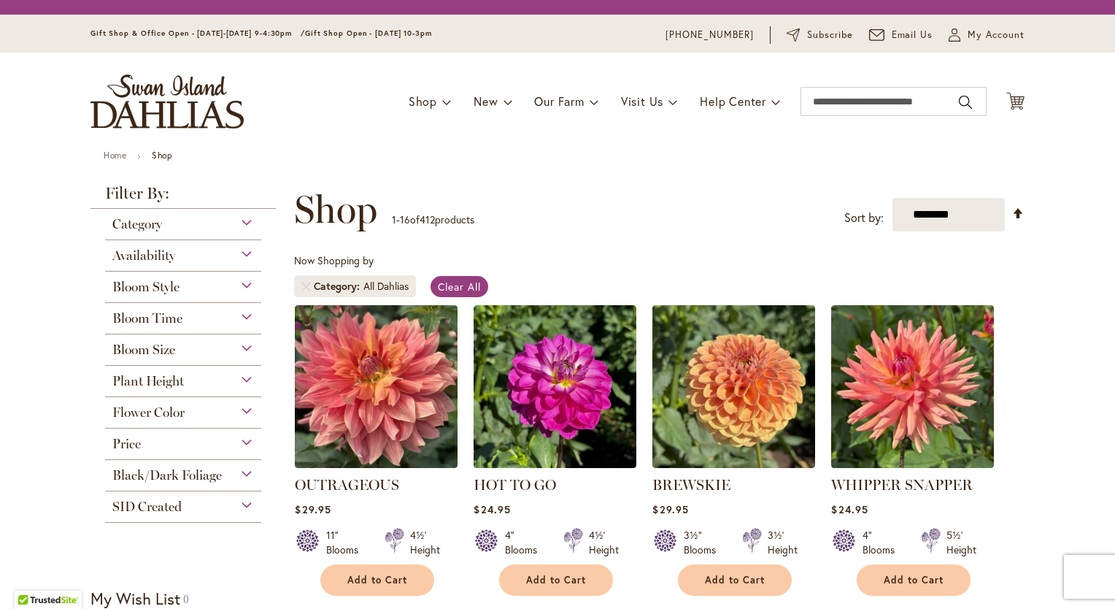
drag, startPoint x: 0, startPoint y: 0, endPoint x: 163, endPoint y: 286, distance: 329.1
click at [163, 286] on div "Category All Dahlias 412 items Best Sellers 32 items New 5 items New & Exclusiv…" at bounding box center [182, 366] width 185 height 314
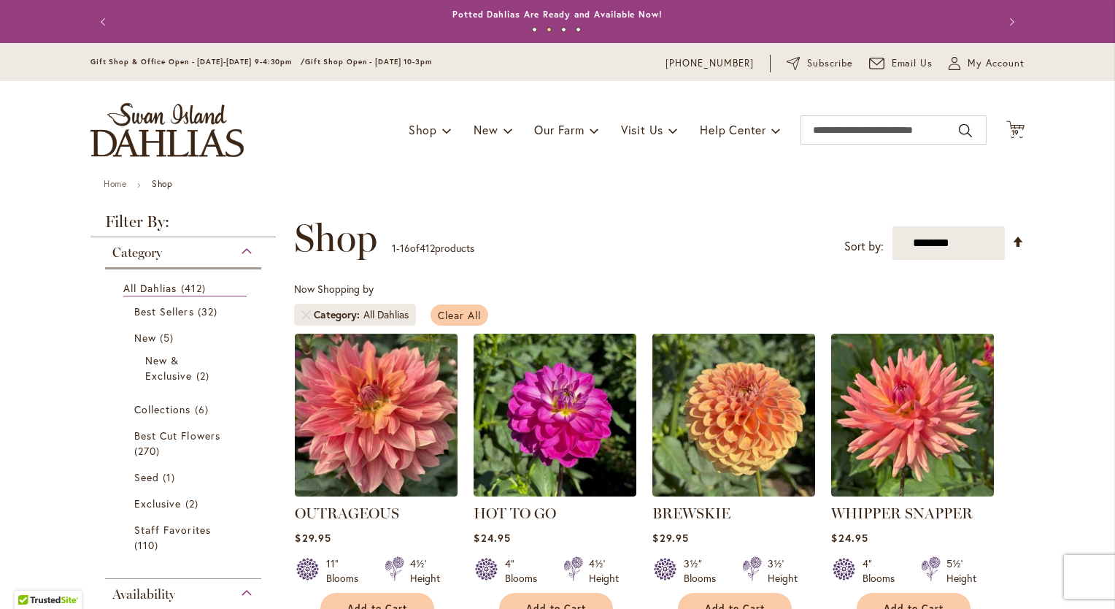
click at [438, 305] on link "Clear All" at bounding box center [460, 314] width 58 height 21
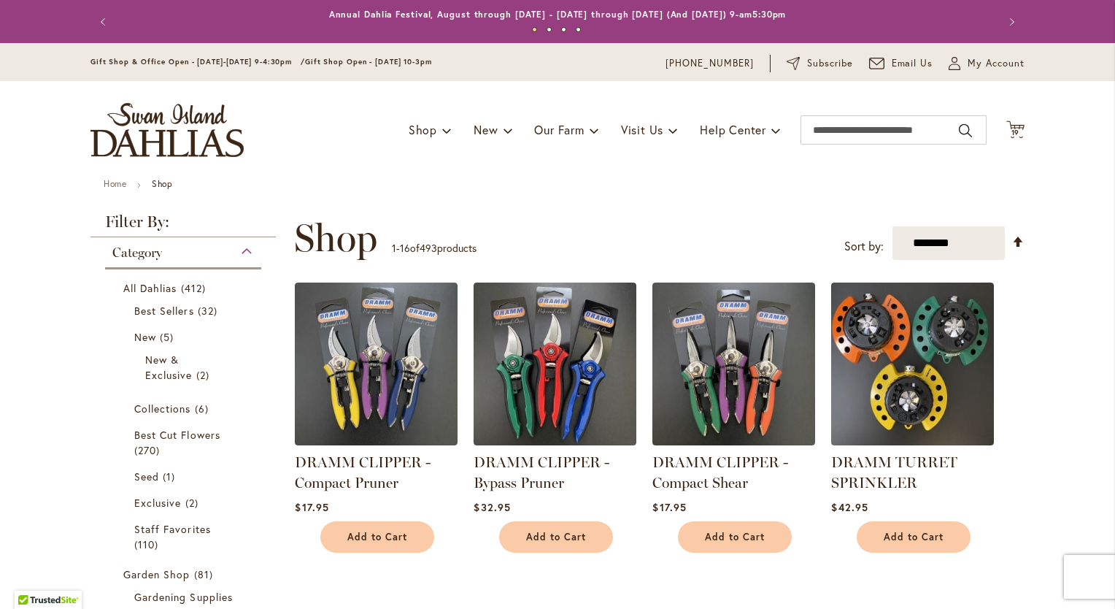
drag, startPoint x: 795, startPoint y: 240, endPoint x: 796, endPoint y: 252, distance: 11.8
click at [795, 240] on div "**********" at bounding box center [659, 238] width 731 height 44
click at [980, 77] on div "Gift Shop & Office Open - [DATE]-[DATE] 9-4:30pm / Gift Shop Open - [DATE] 10-3…" at bounding box center [557, 62] width 1115 height 38
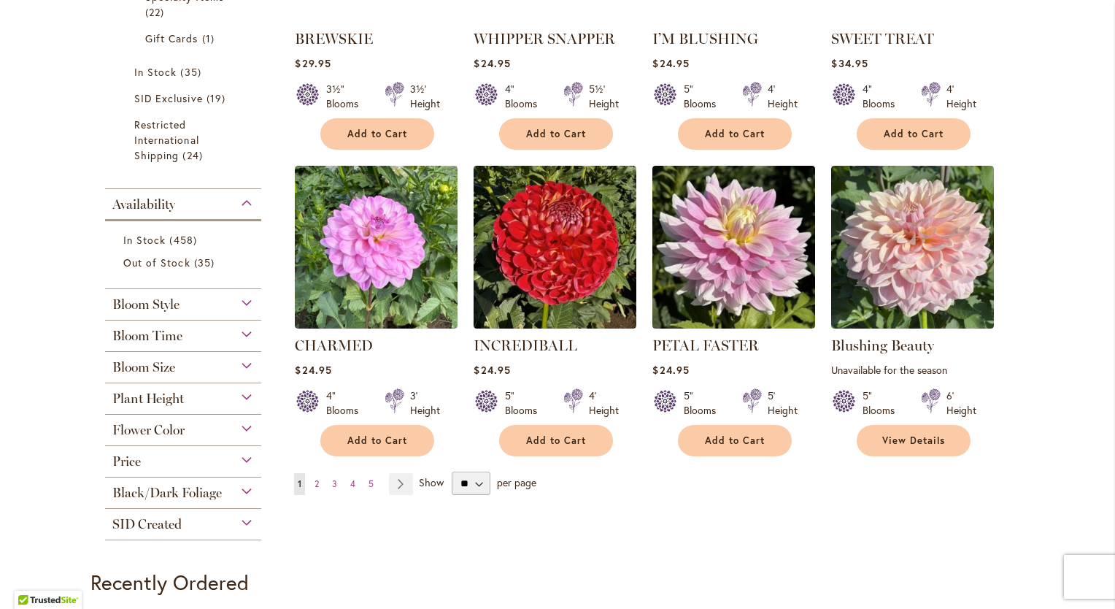
scroll to position [1109, 0]
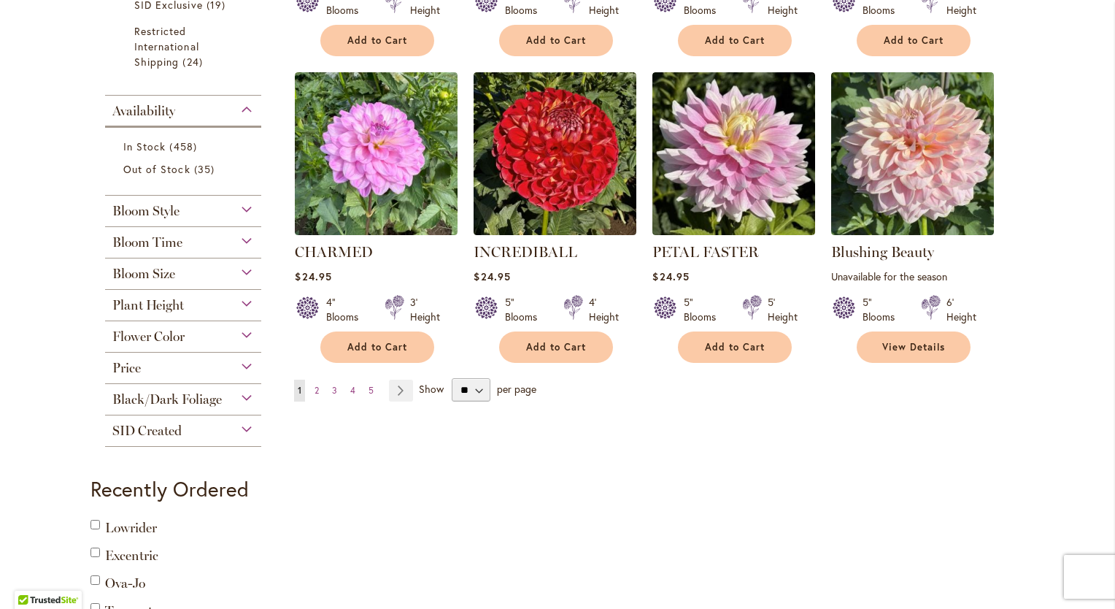
click at [235, 237] on div "Bloom Time" at bounding box center [183, 238] width 156 height 23
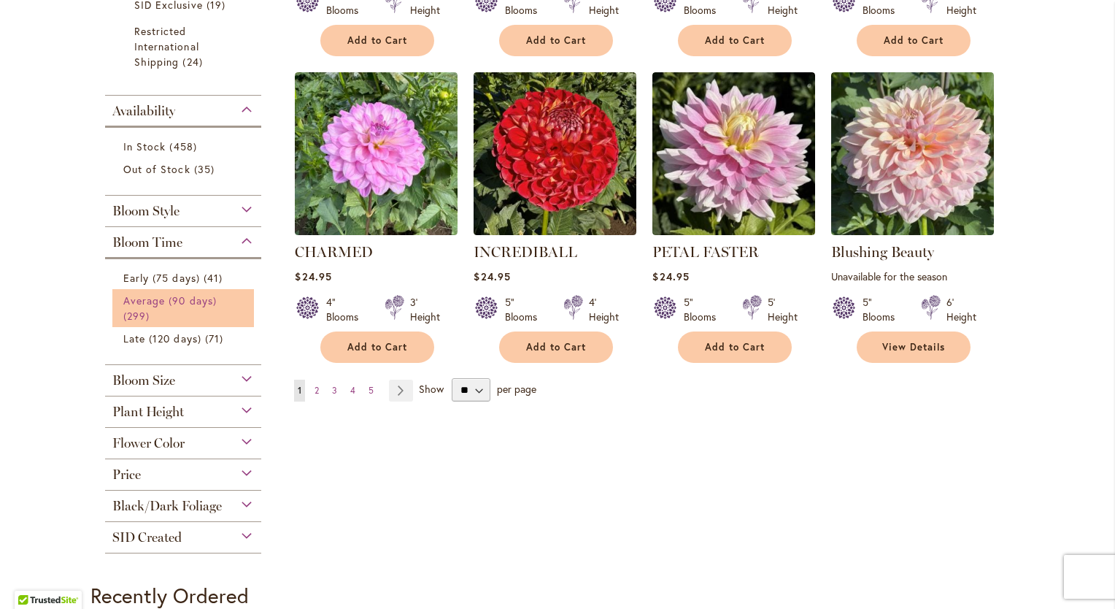
click at [205, 296] on span "Average (90 days)" at bounding box center [169, 300] width 93 height 14
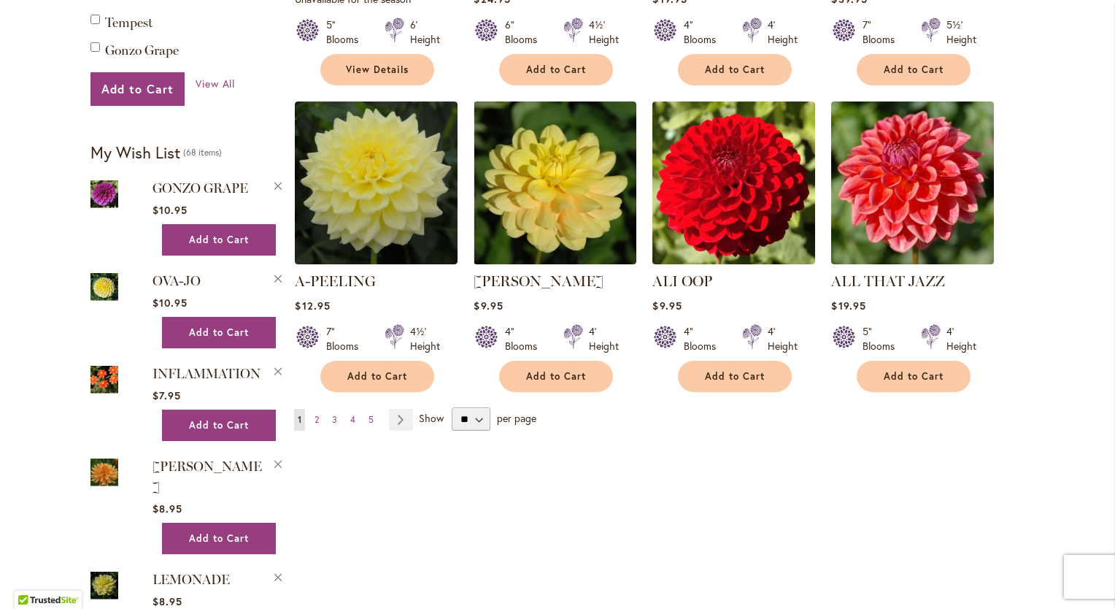
scroll to position [1188, 0]
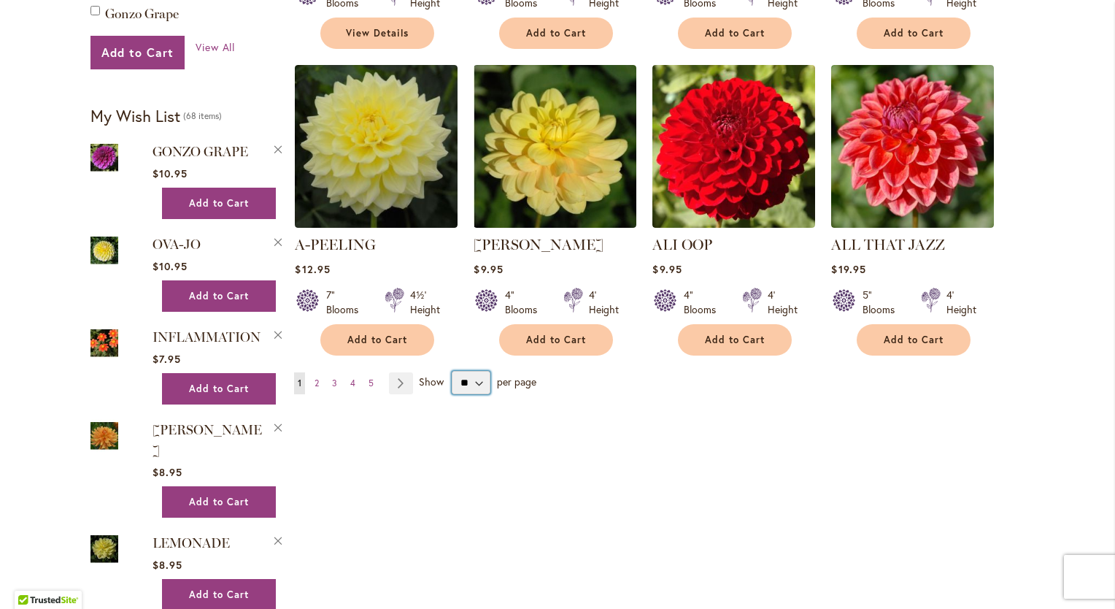
click at [472, 387] on select "** ** ** **" at bounding box center [471, 382] width 39 height 23
click at [462, 474] on div "Filter by: Filter By: Category All Dahlias 299 items Best Sellers 29 items New …" at bounding box center [557, 588] width 934 height 3124
click at [468, 379] on select "** ** ** **" at bounding box center [471, 382] width 39 height 23
select select "**"
click at [452, 371] on select "** ** ** **" at bounding box center [471, 382] width 39 height 23
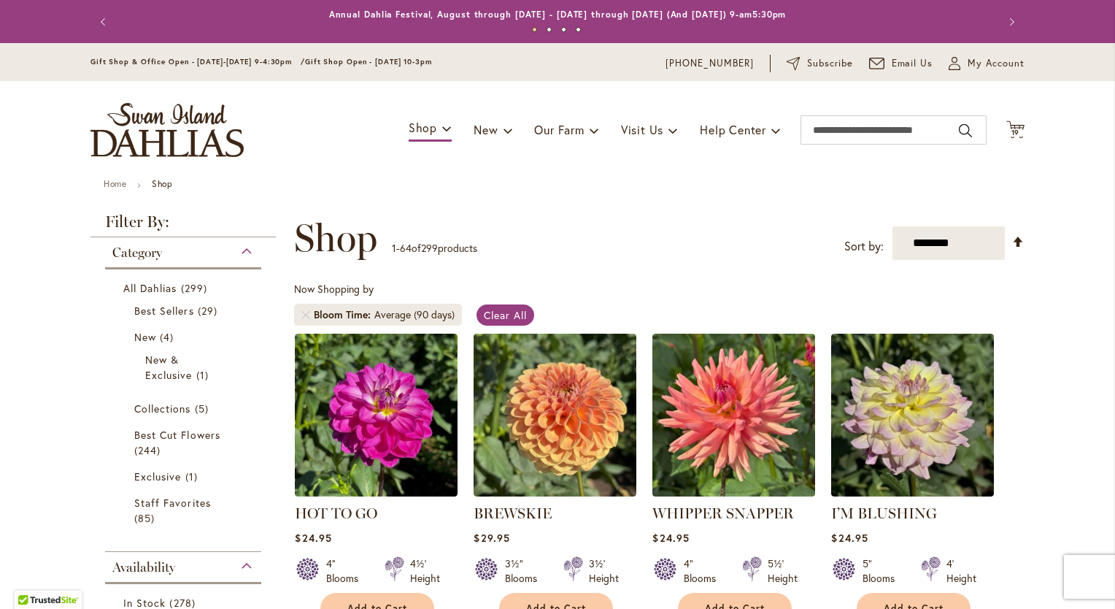
click at [1057, 30] on div "Previous Annual Dahlia Festival, August through September 28th - Wednesday thro…" at bounding box center [557, 21] width 1115 height 43
click at [1012, 234] on link "Set Descending Direction" at bounding box center [1018, 241] width 12 height 17
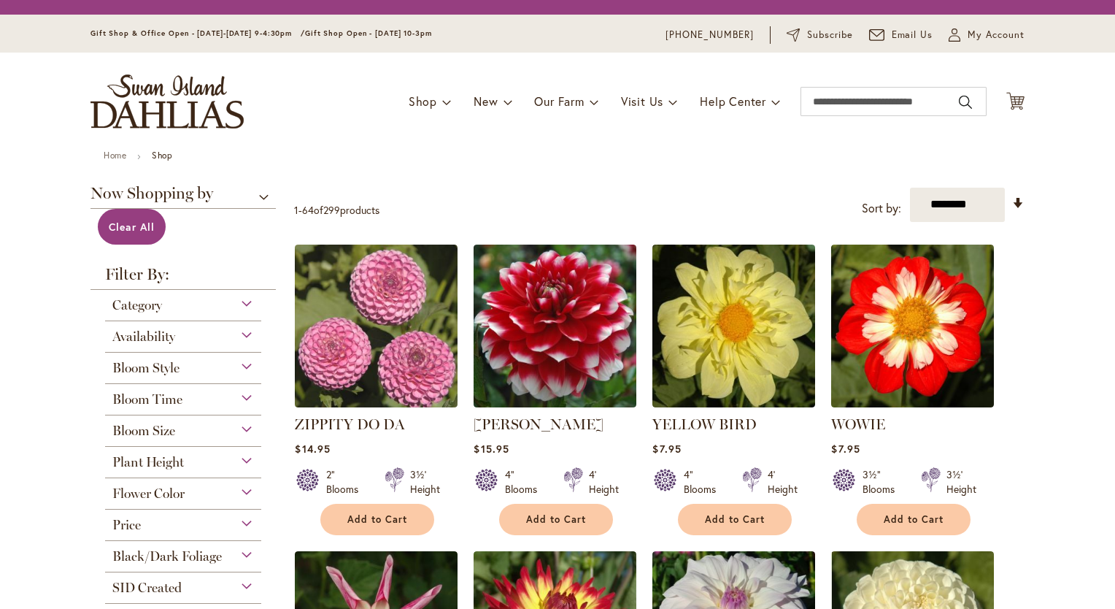
click at [978, 244] on img at bounding box center [912, 325] width 163 height 163
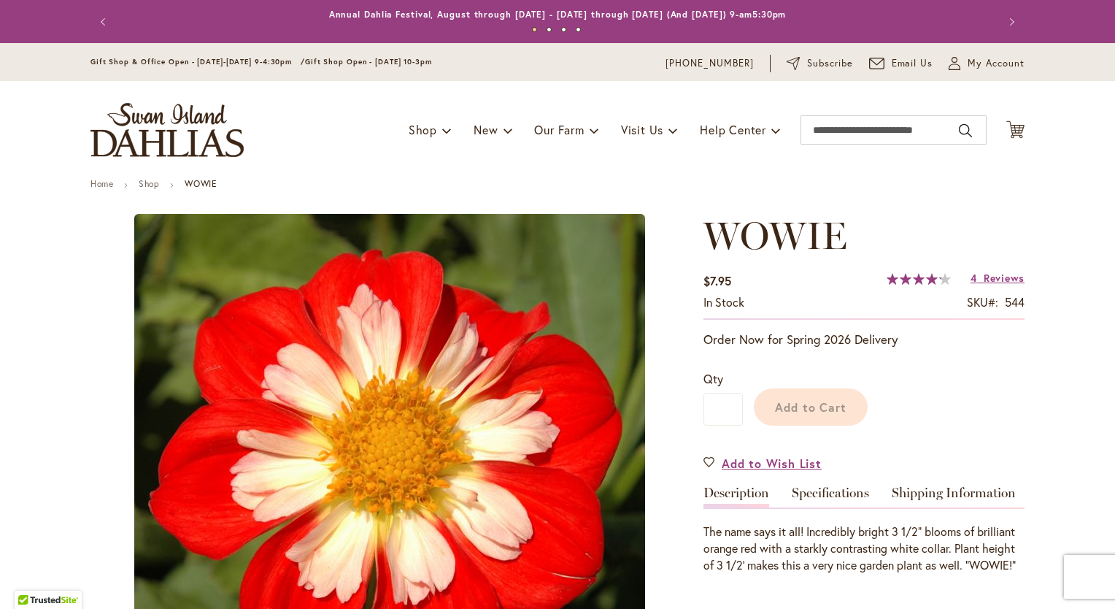
type input "********"
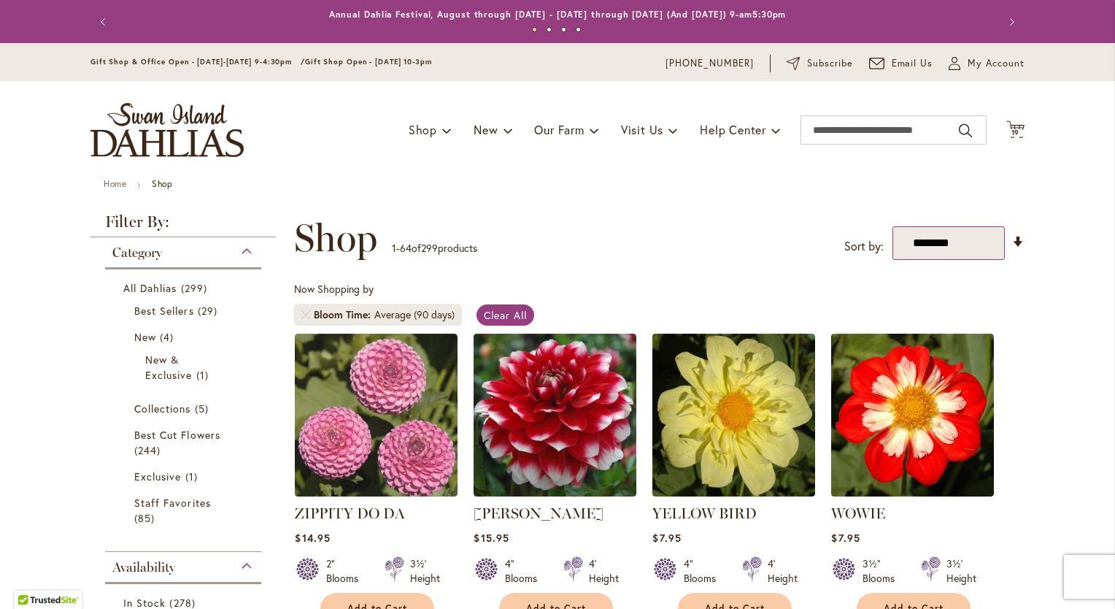
click at [966, 240] on select "**********" at bounding box center [949, 243] width 112 height 34
select select "*****"
click at [893, 226] on select "**********" at bounding box center [949, 243] width 112 height 34
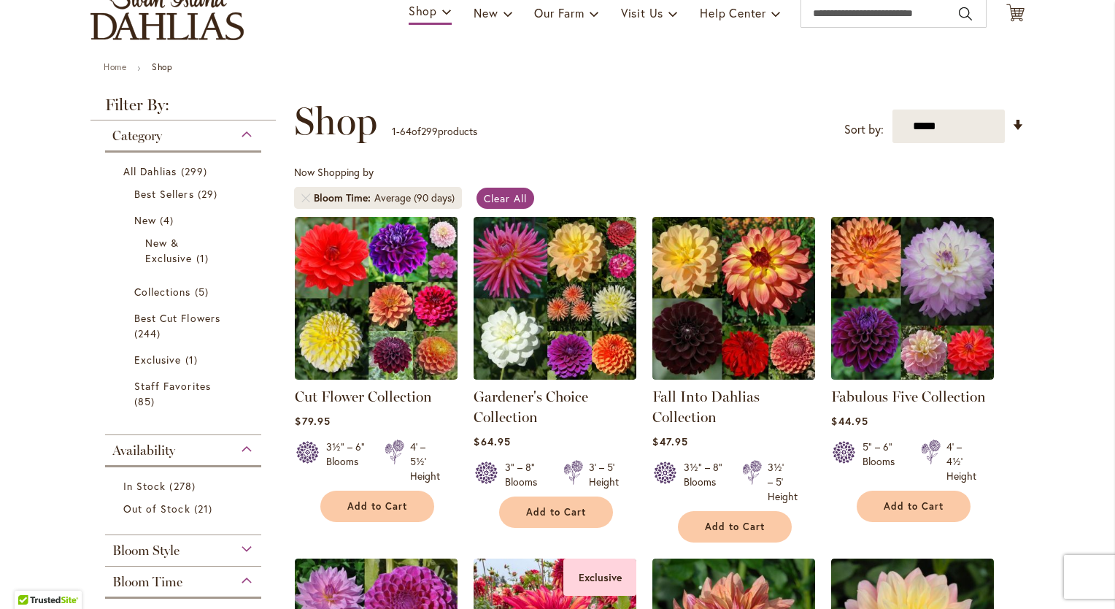
scroll to position [145, 0]
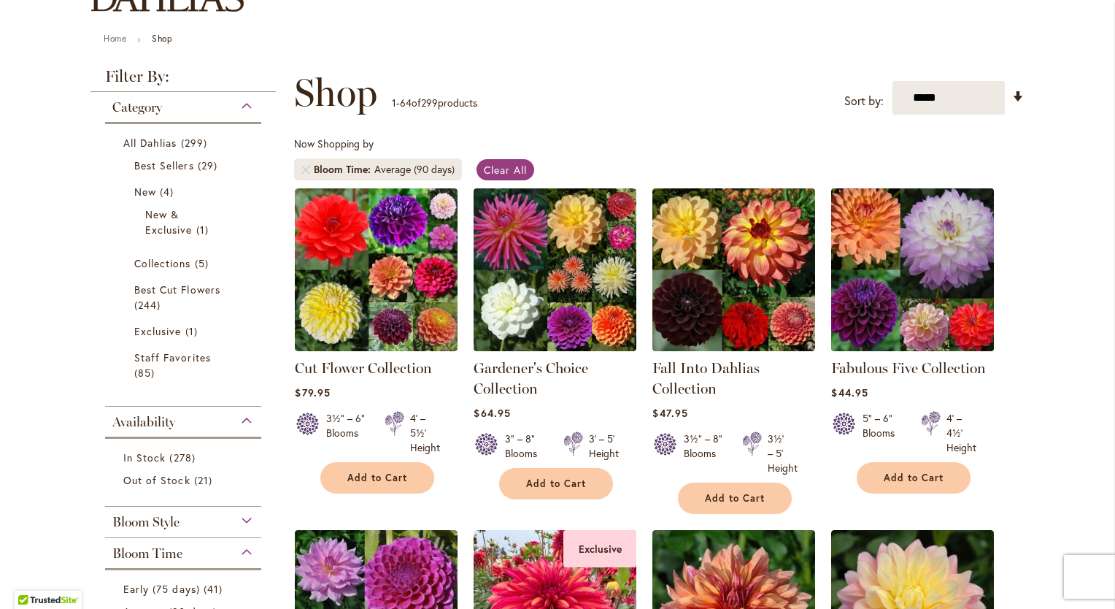
click at [955, 231] on img at bounding box center [913, 269] width 171 height 171
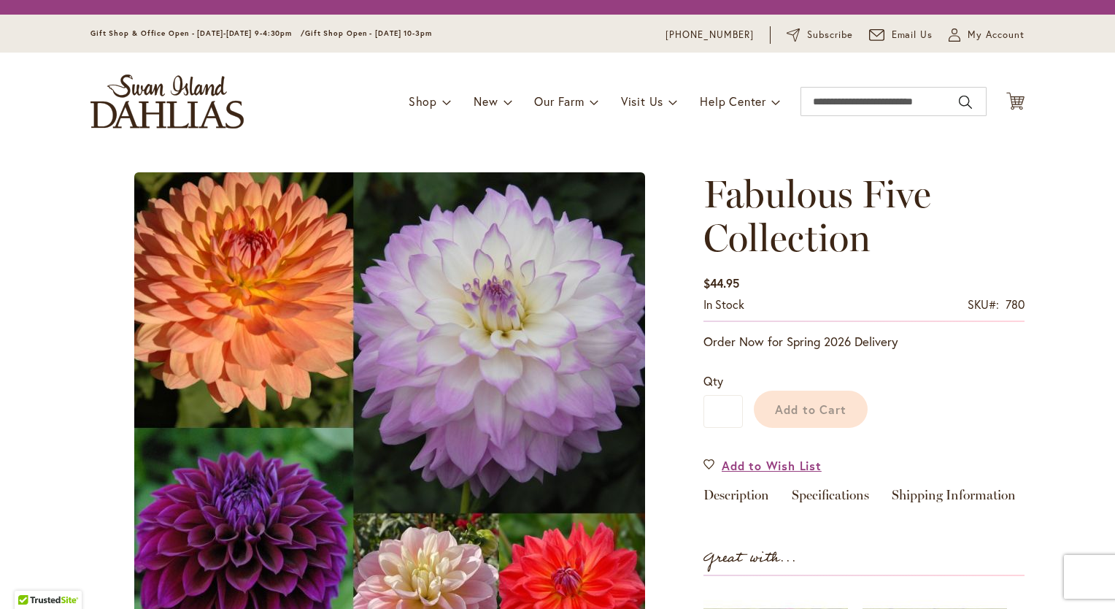
type input "********"
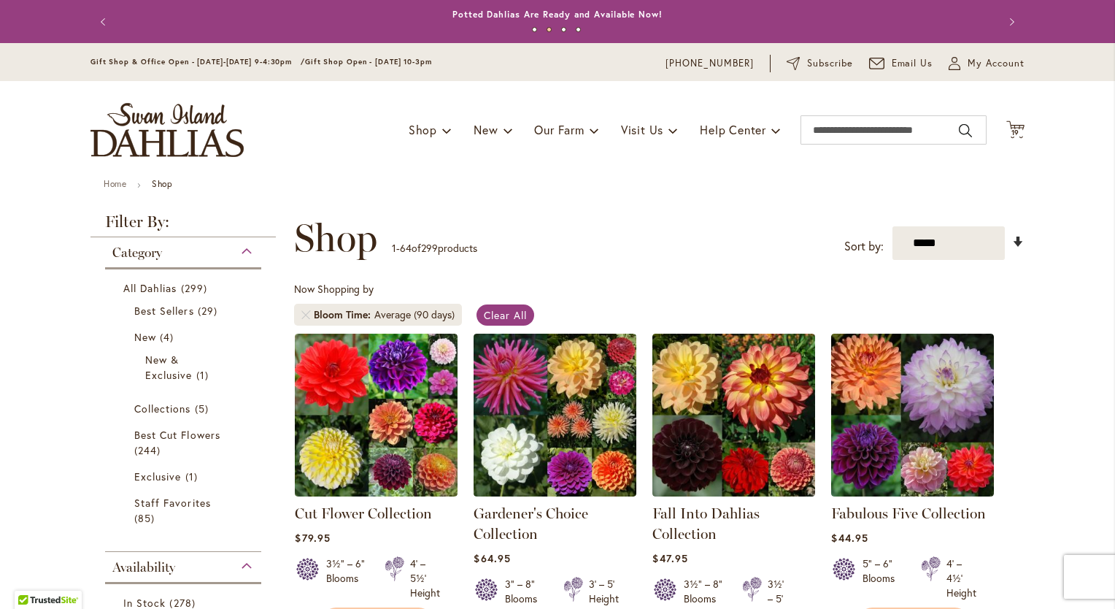
click at [1014, 235] on link "Set Ascending Direction" at bounding box center [1018, 241] width 12 height 17
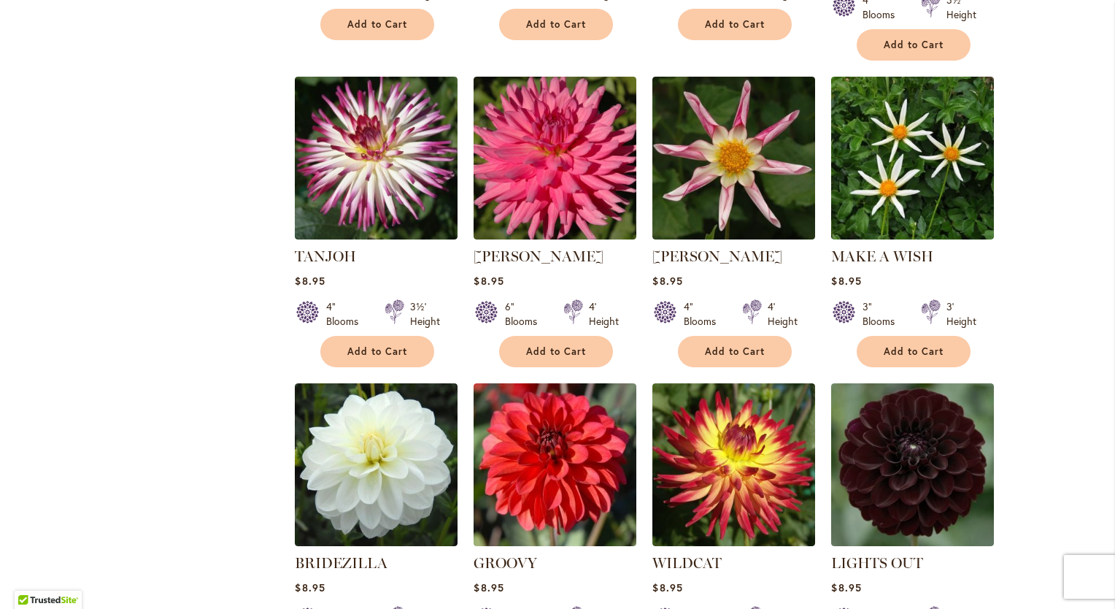
scroll to position [4677, 0]
